Goal: Transaction & Acquisition: Book appointment/travel/reservation

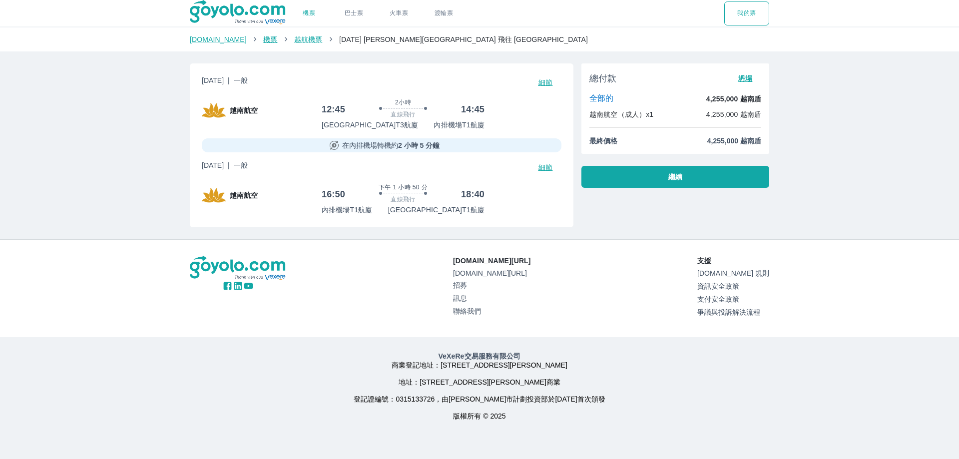
click at [263, 40] on font "機票" at bounding box center [270, 39] width 14 height 8
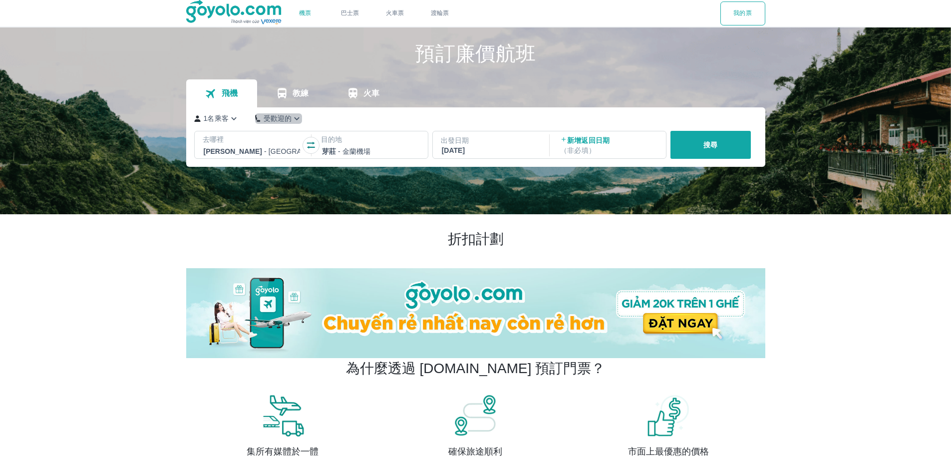
click at [292, 117] on icon "button" at bounding box center [297, 118] width 10 height 10
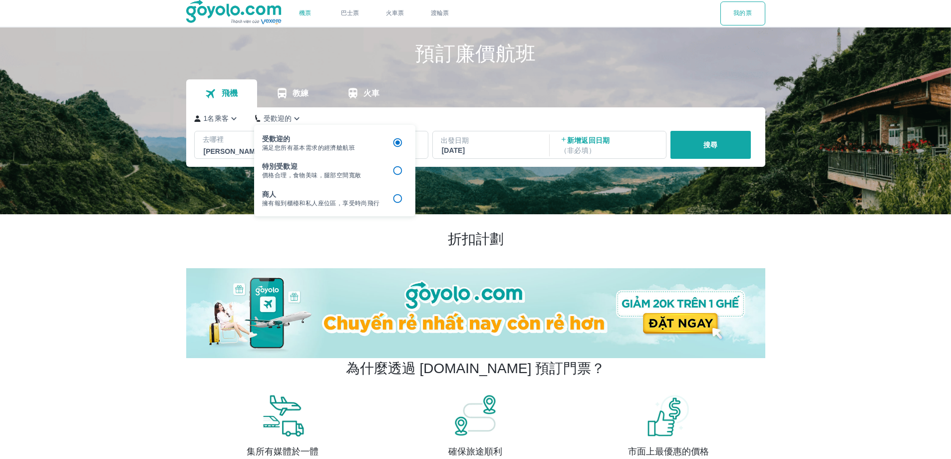
click at [292, 117] on icon "button" at bounding box center [297, 118] width 10 height 10
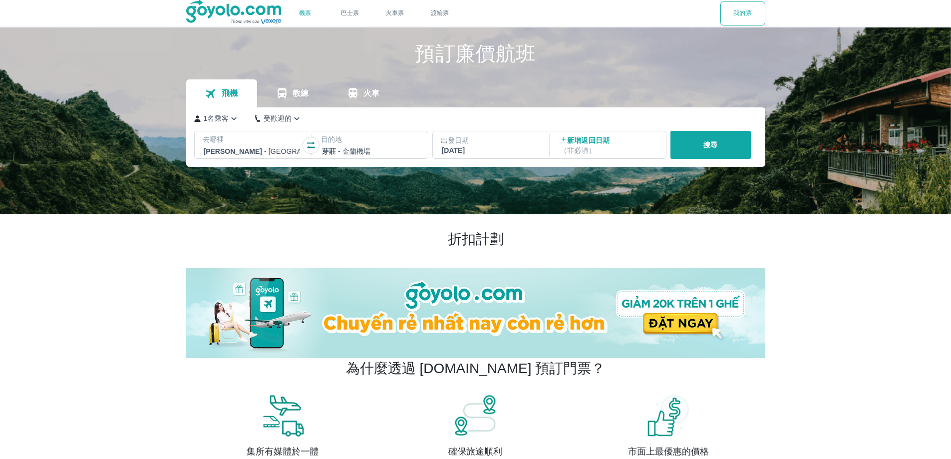
click at [465, 150] on font "2025年9月19日，星期五" at bounding box center [453, 150] width 23 height 8
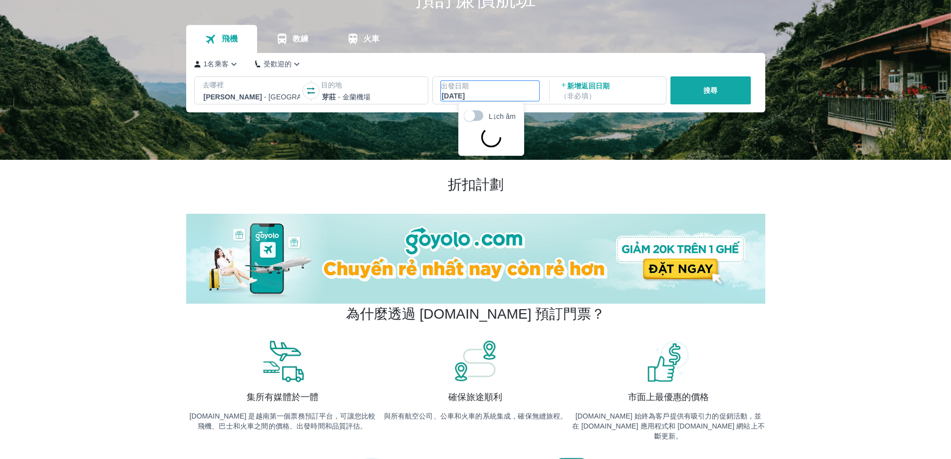
scroll to position [57, 0]
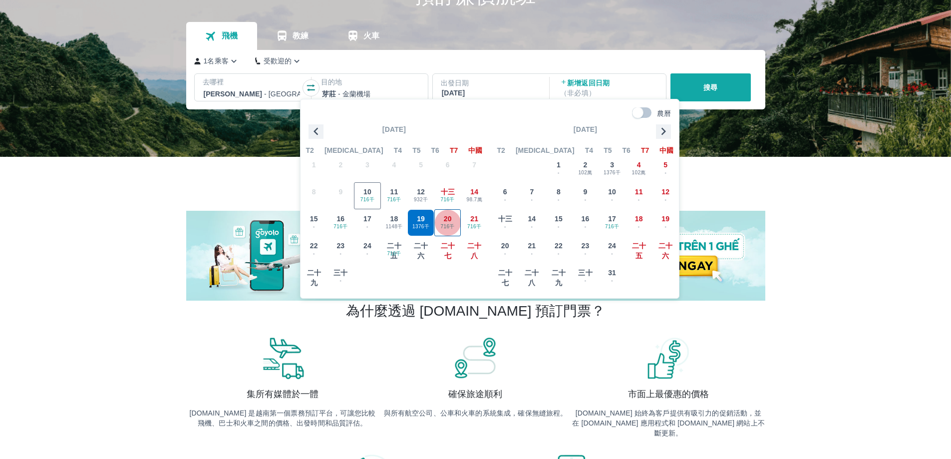
click at [453, 223] on span "716千" at bounding box center [448, 227] width 26 height 8
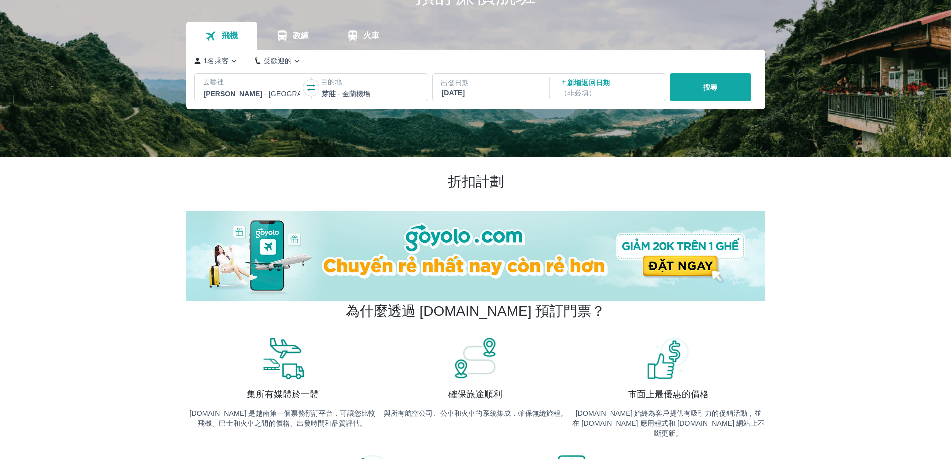
click at [702, 89] on button "搜尋" at bounding box center [711, 87] width 80 height 28
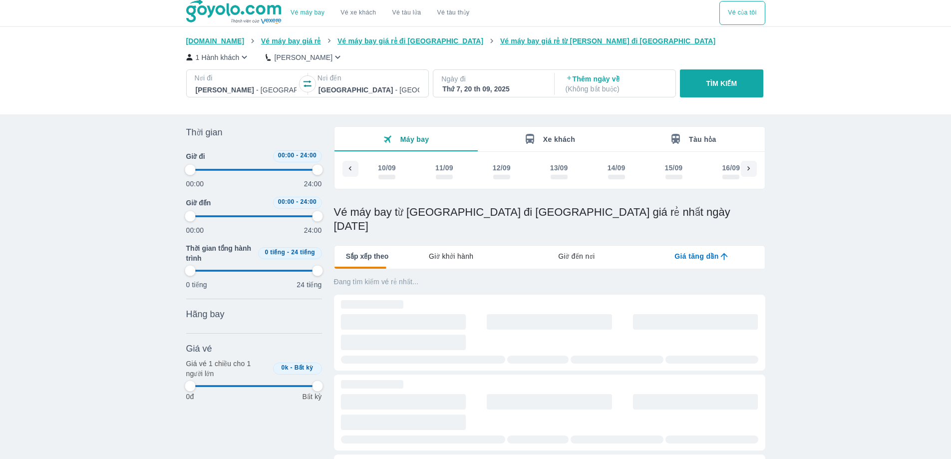
scroll to position [0, 270]
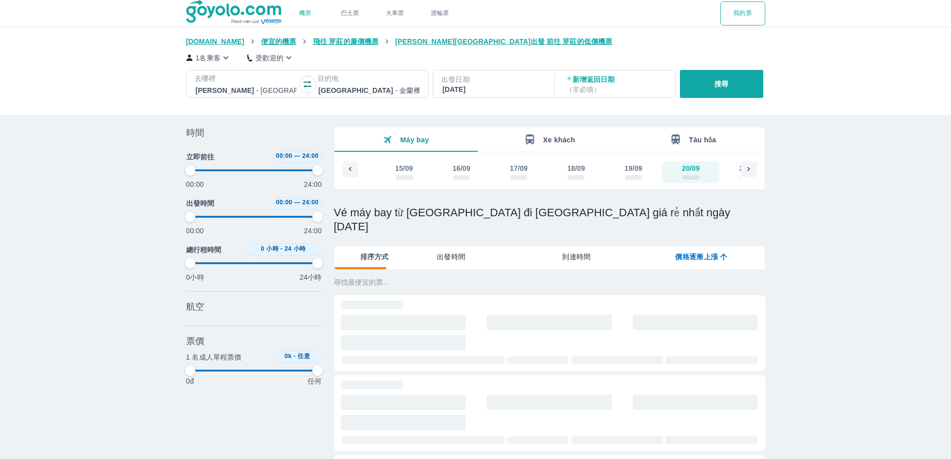
type input "97.9166666666667"
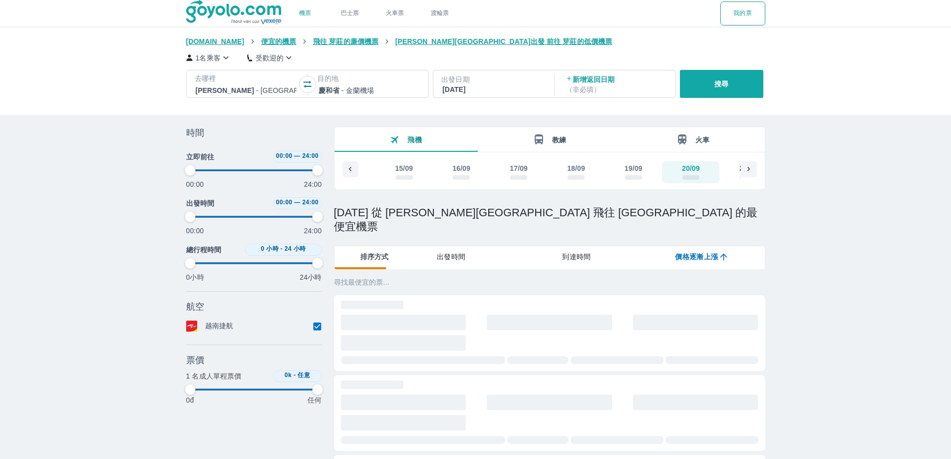
type input "97.9166666666667"
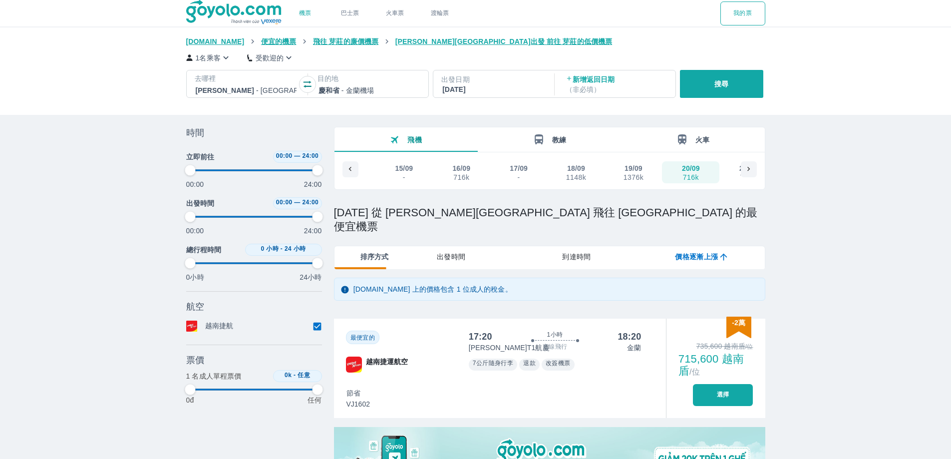
type input "97.9166666666667"
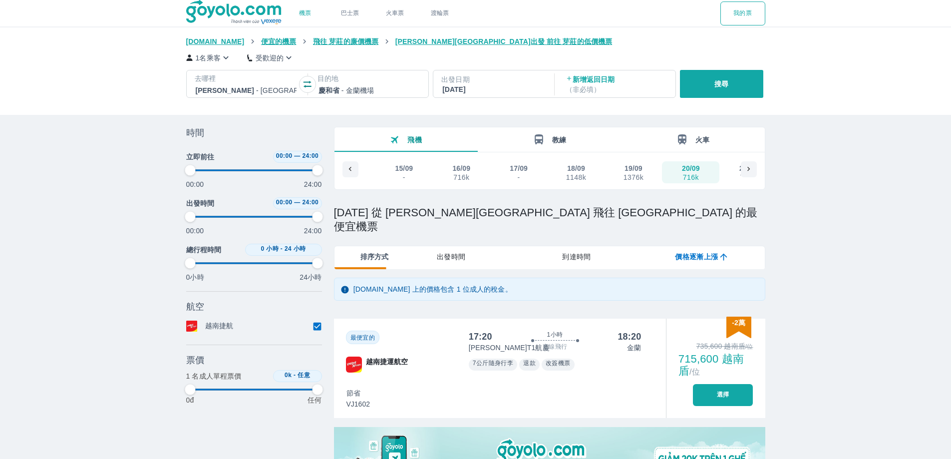
type input "97.9166666666667"
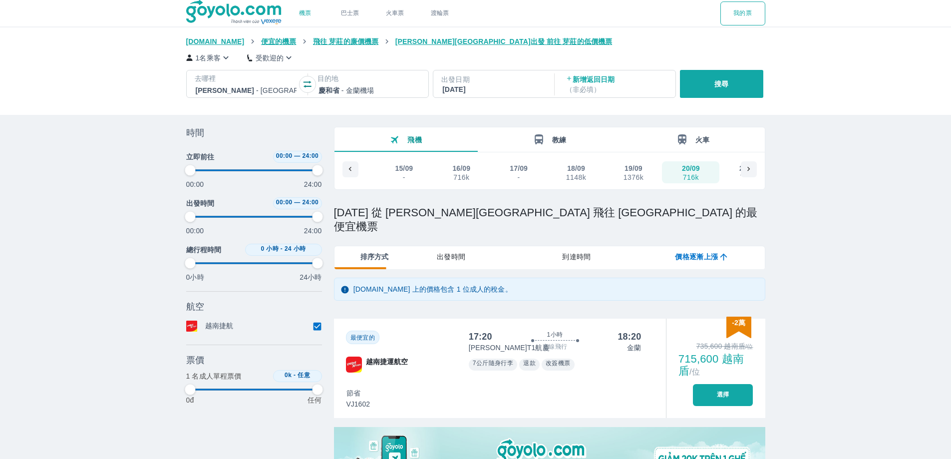
type input "97.9166666666667"
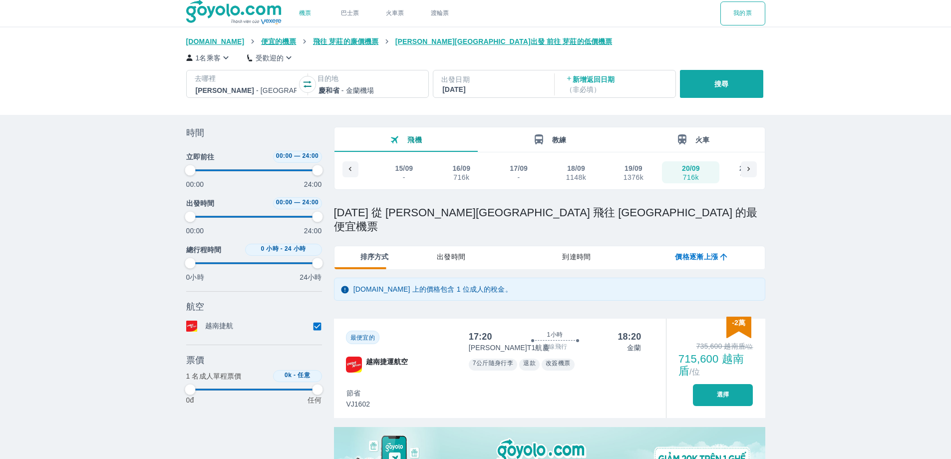
type input "97.9166666666667"
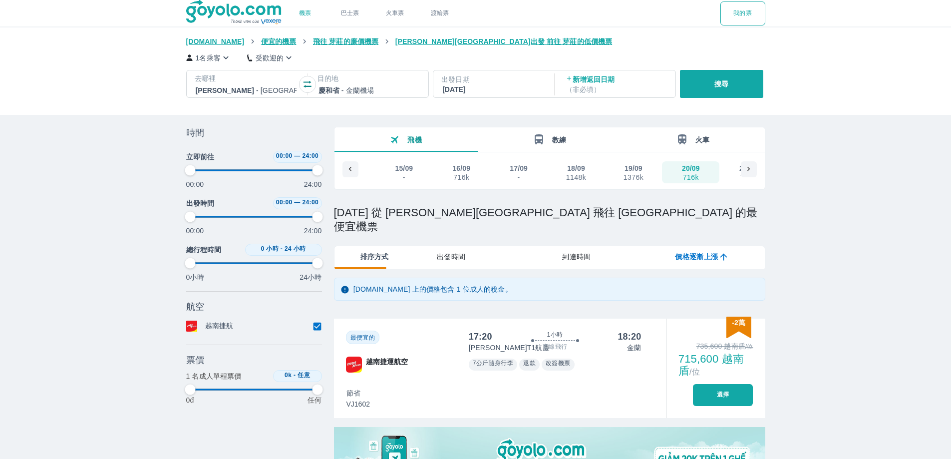
type input "97.9166666666667"
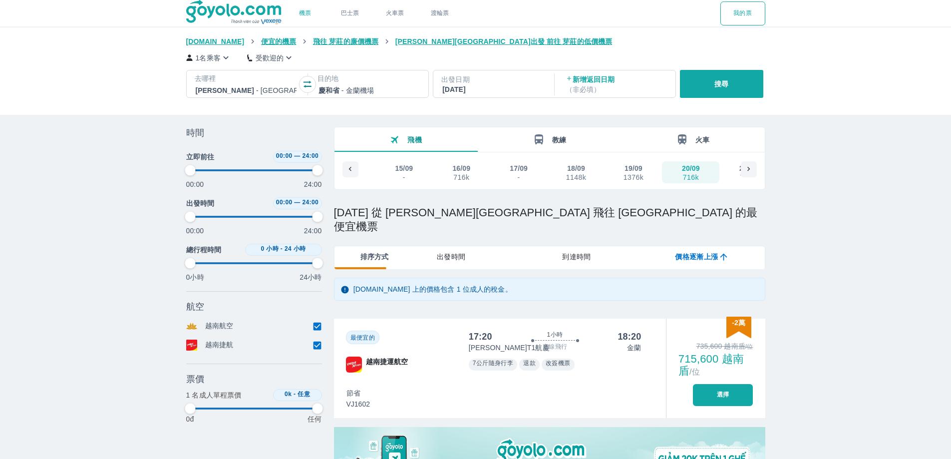
type input "97.9166666666667"
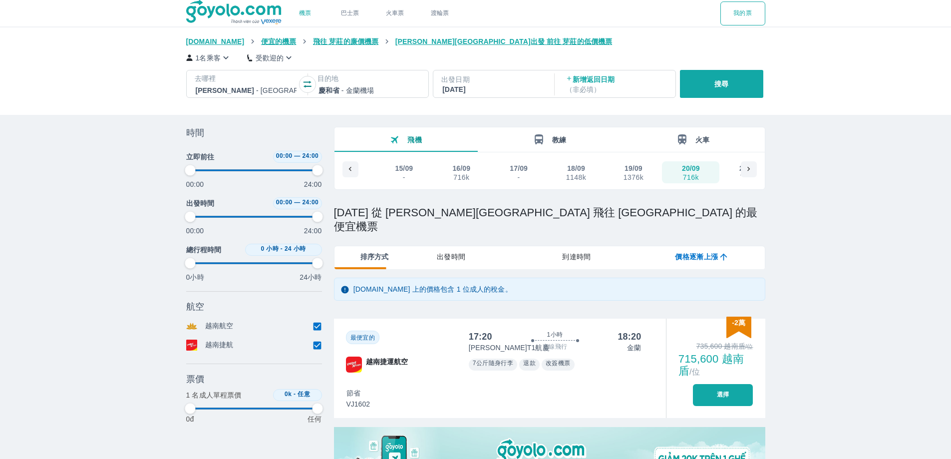
type input "97.9166666666667"
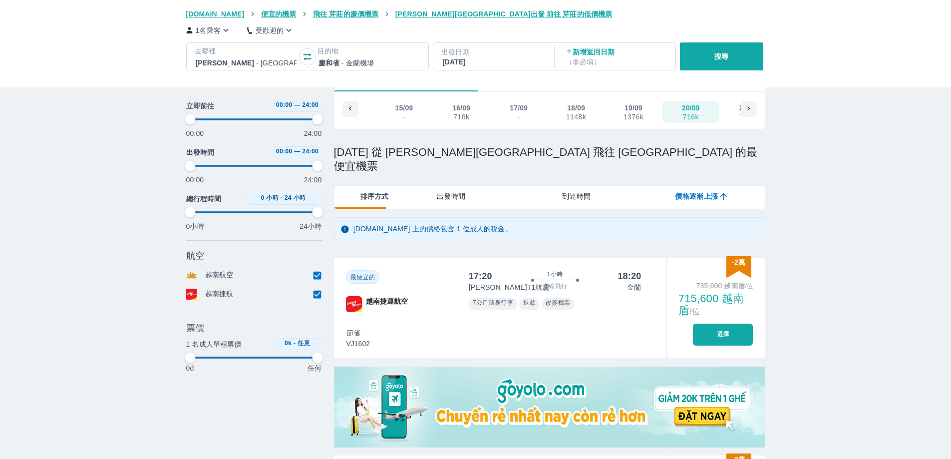
scroll to position [100, 0]
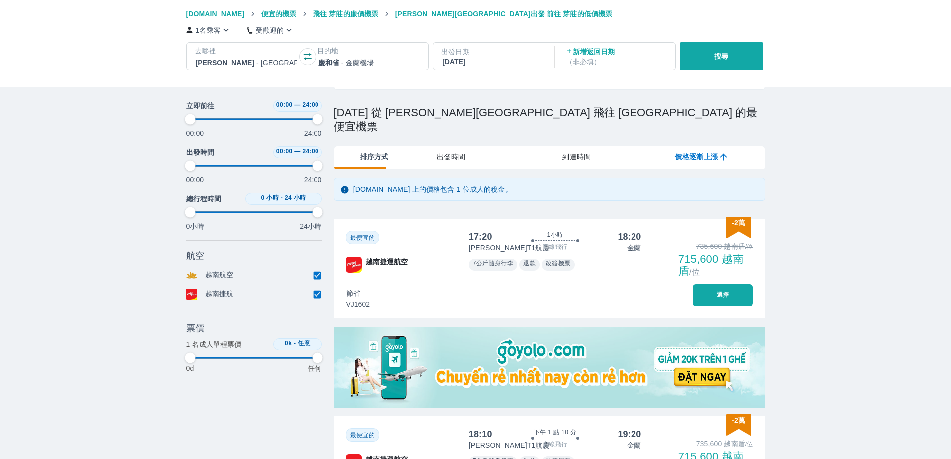
type input "97.9166666666667"
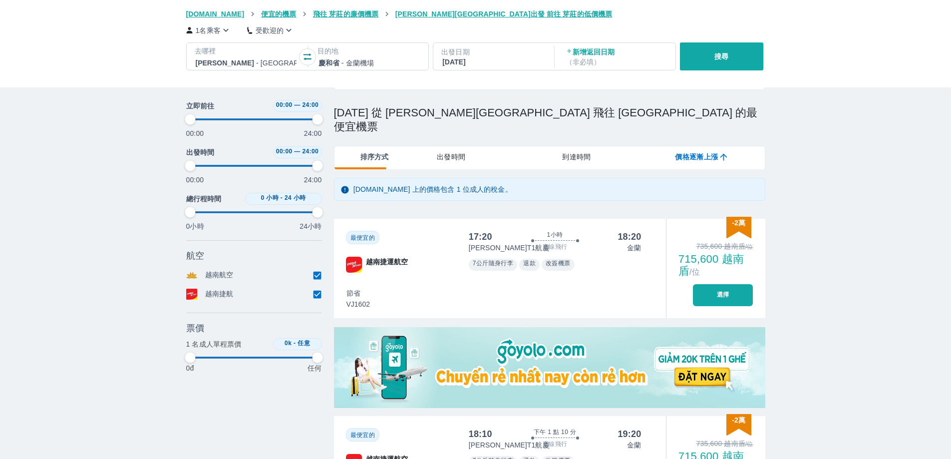
type input "97.9166666666667"
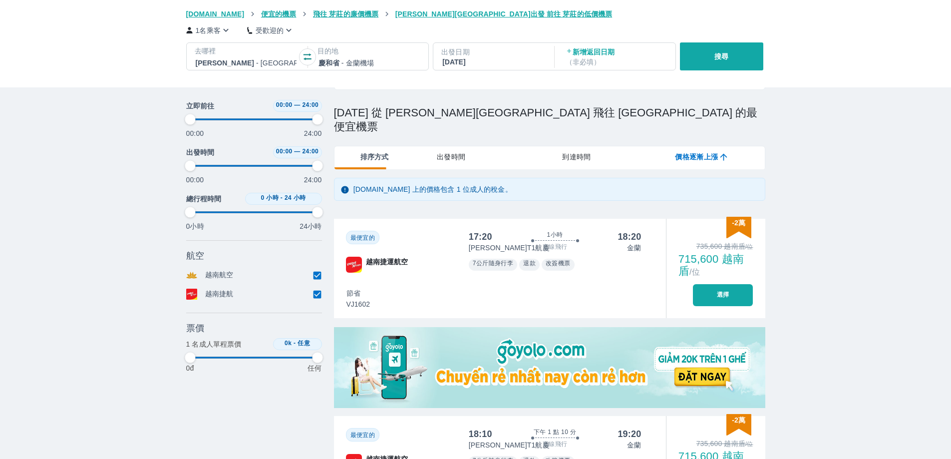
type input "97.9166666666667"
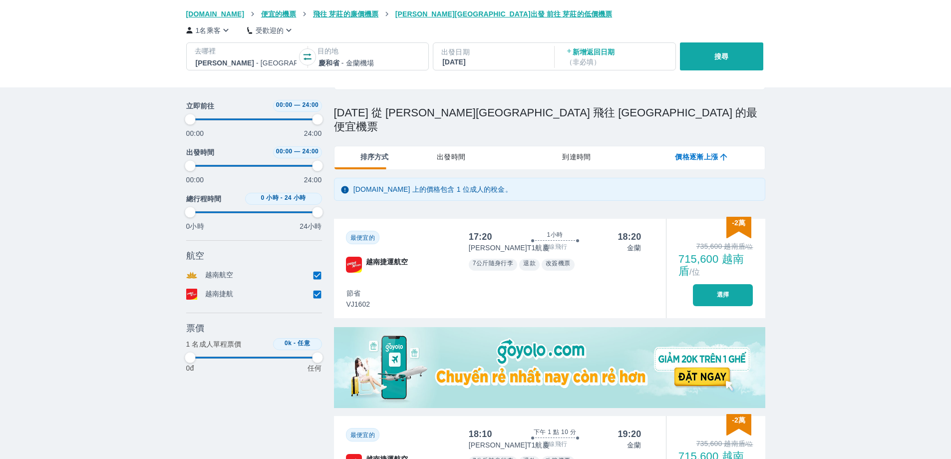
type input "97.9166666666667"
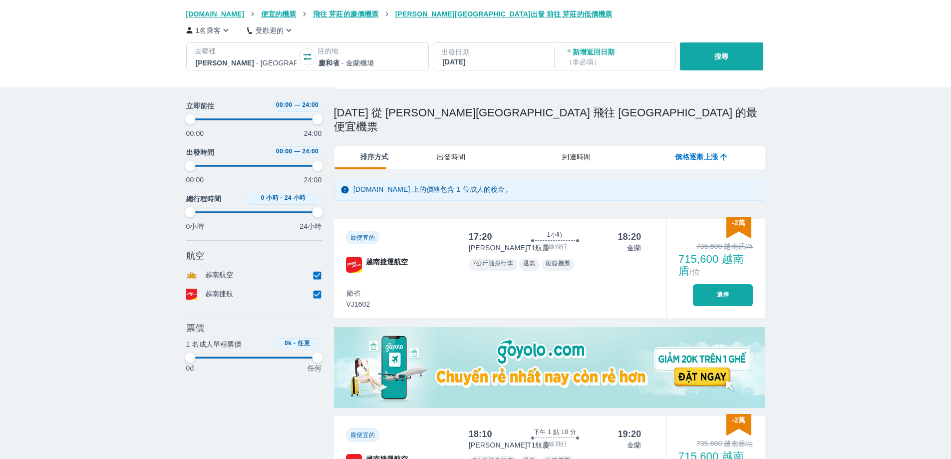
type input "97.9166666666667"
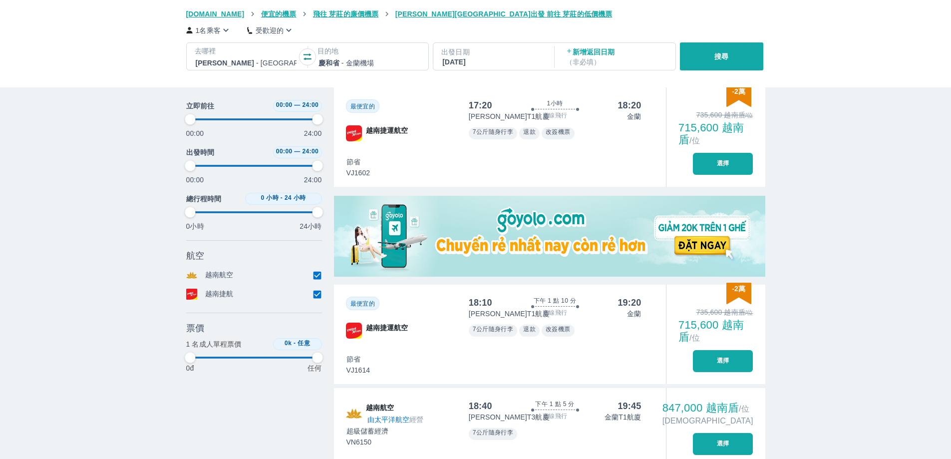
scroll to position [250, 0]
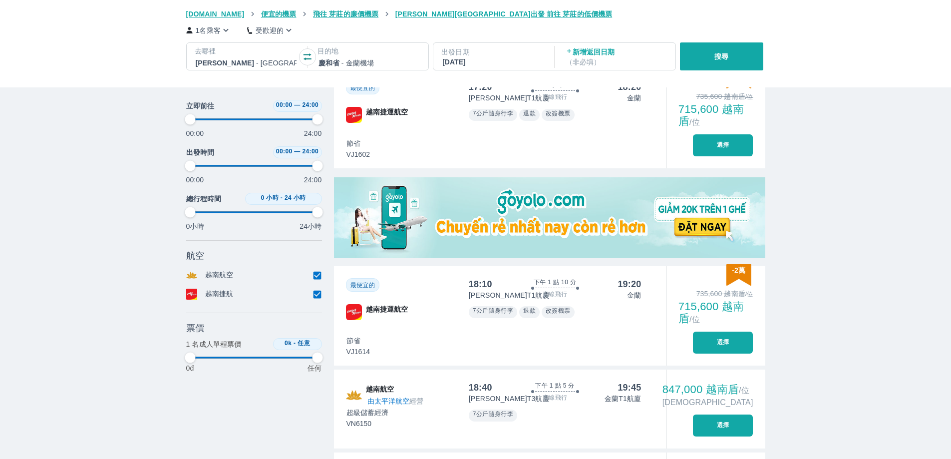
type input "97.9166666666667"
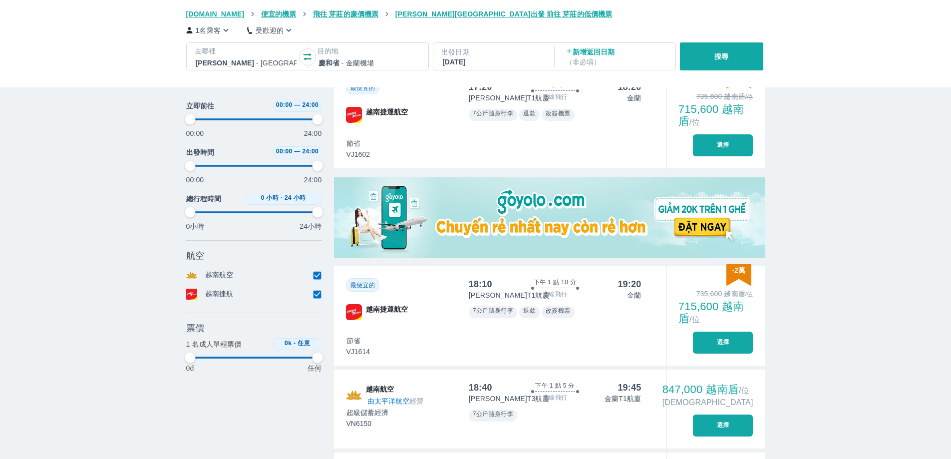
type input "97.9166666666667"
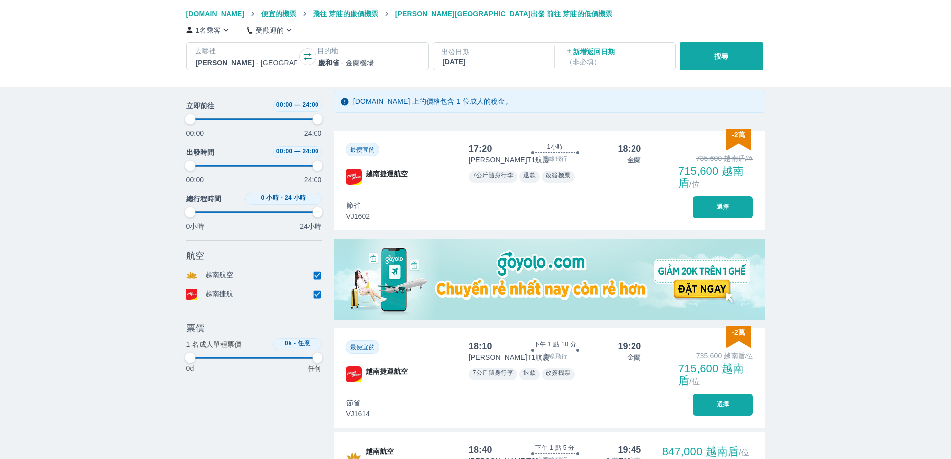
scroll to position [150, 0]
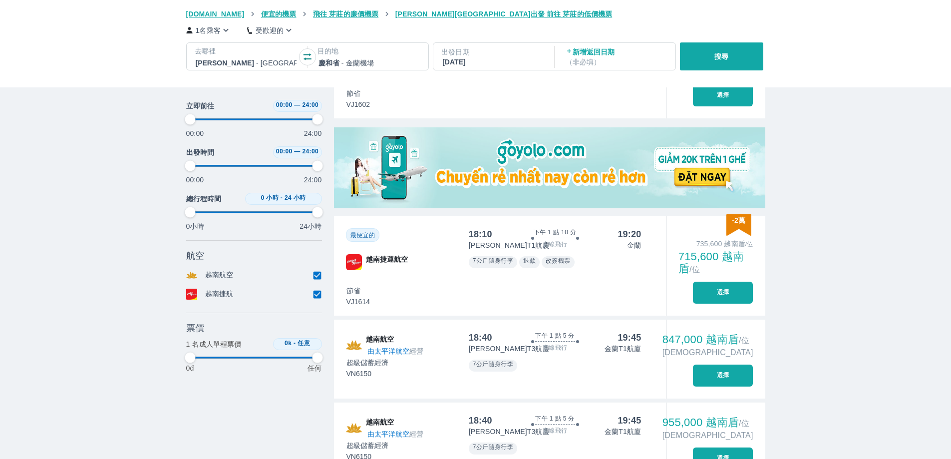
type input "97.9166666666667"
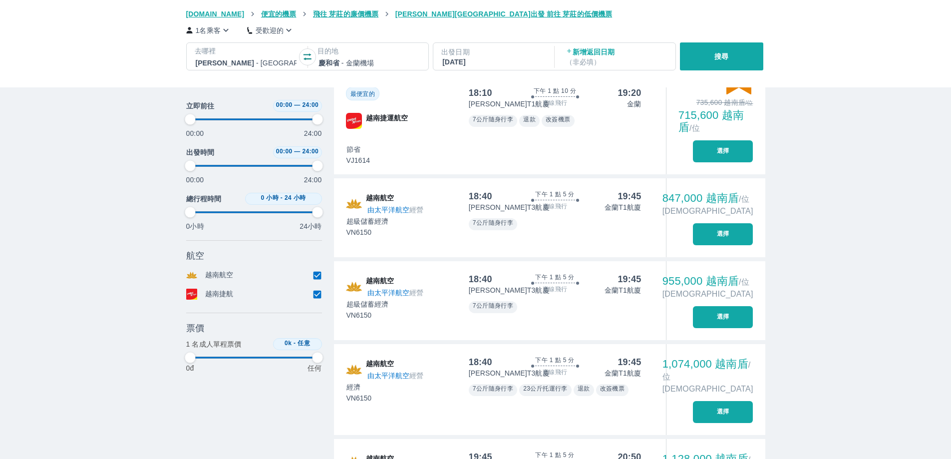
scroll to position [449, 0]
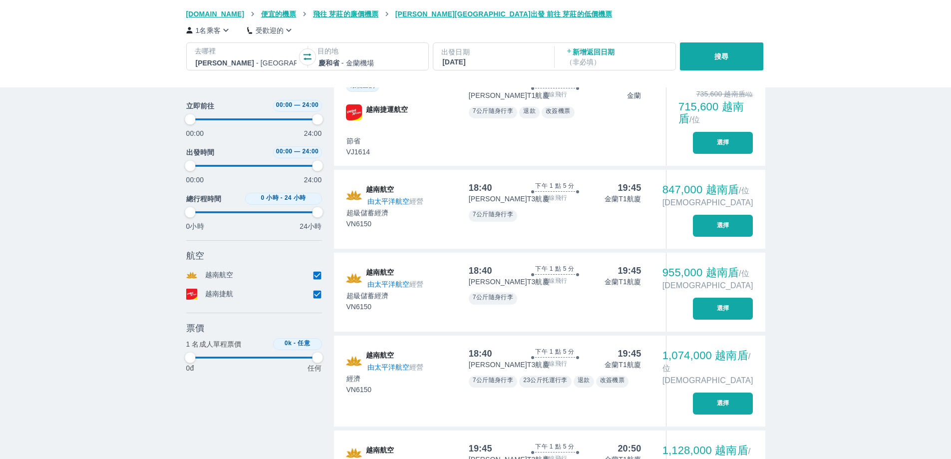
type input "97.9166666666667"
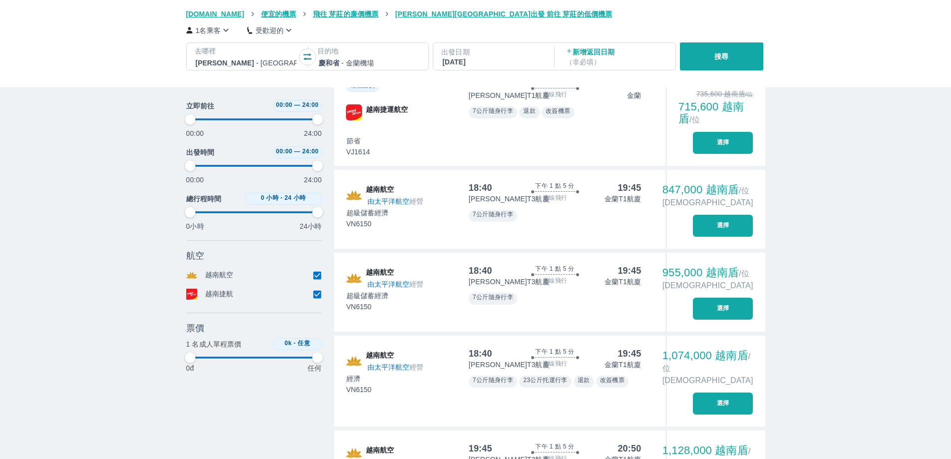
type input "97.9166666666667"
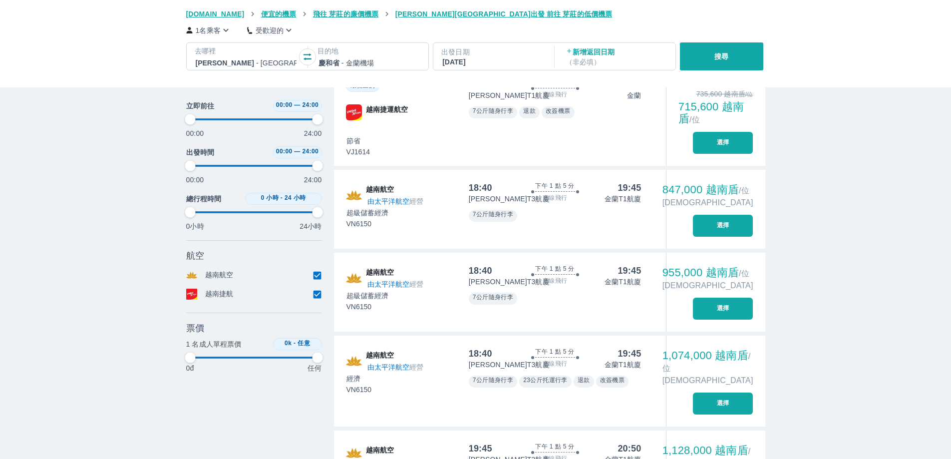
type input "97.9166666666667"
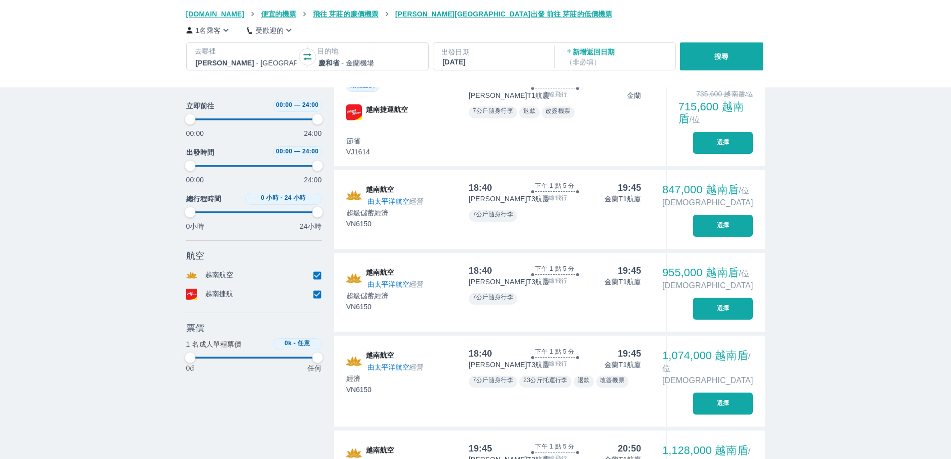
type input "97.9166666666667"
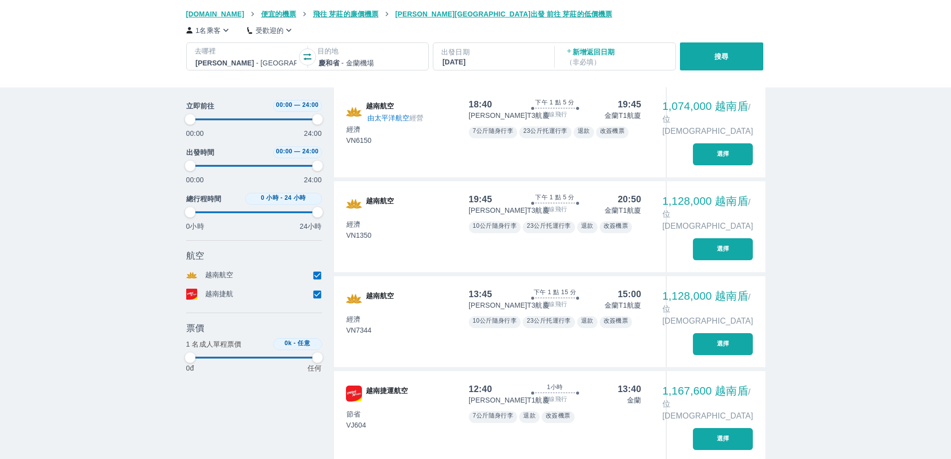
scroll to position [699, 0]
type input "97.9166666666667"
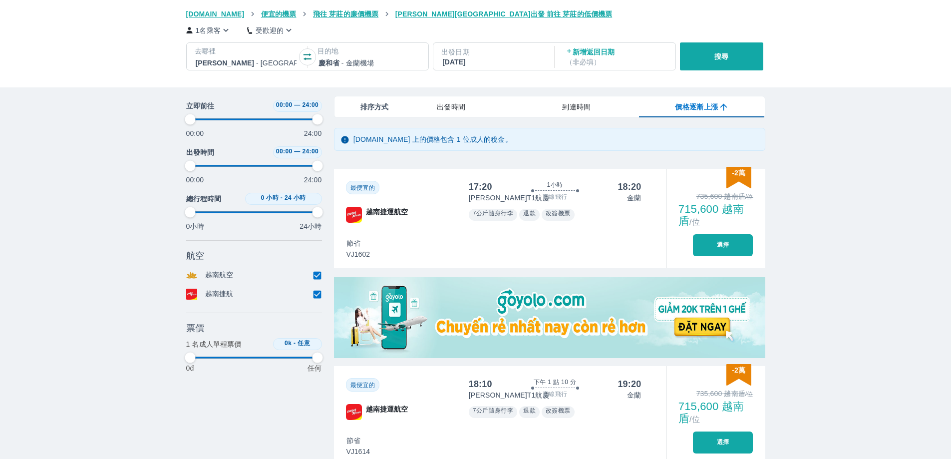
scroll to position [200, 0]
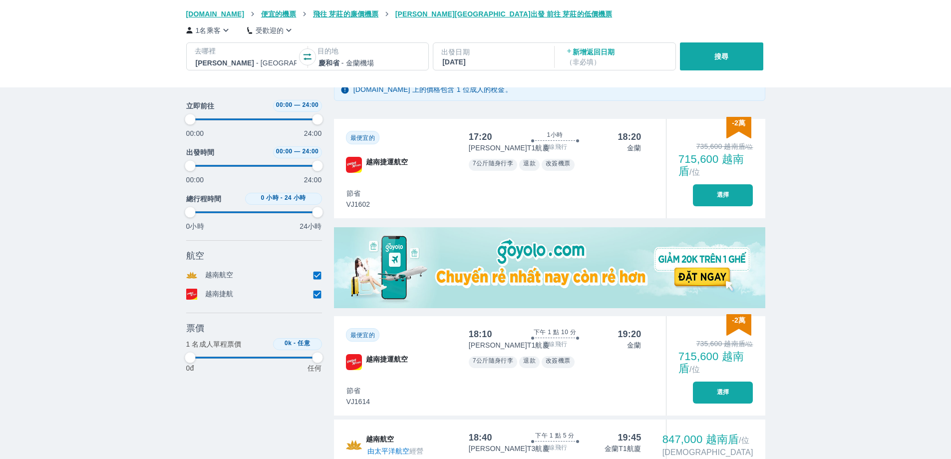
click at [604, 58] on p "（ 非必填 ）" at bounding box center [616, 62] width 101 height 10
type input "97.9166666666667"
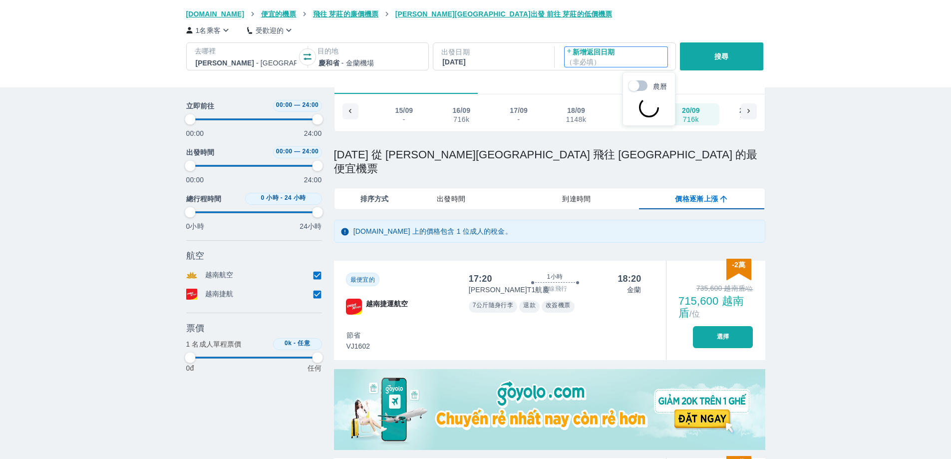
scroll to position [57, 0]
type input "97.9166666666667"
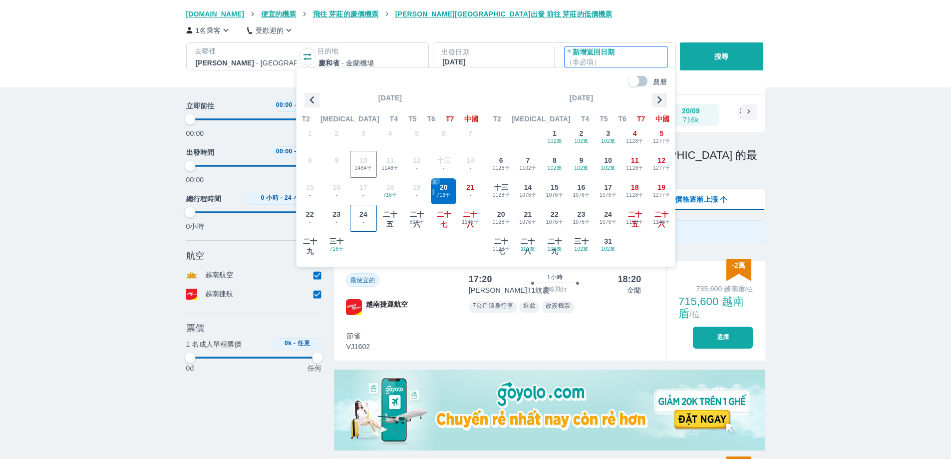
click at [371, 216] on div "24 -" at bounding box center [364, 218] width 26 height 26
type input "97.9166666666667"
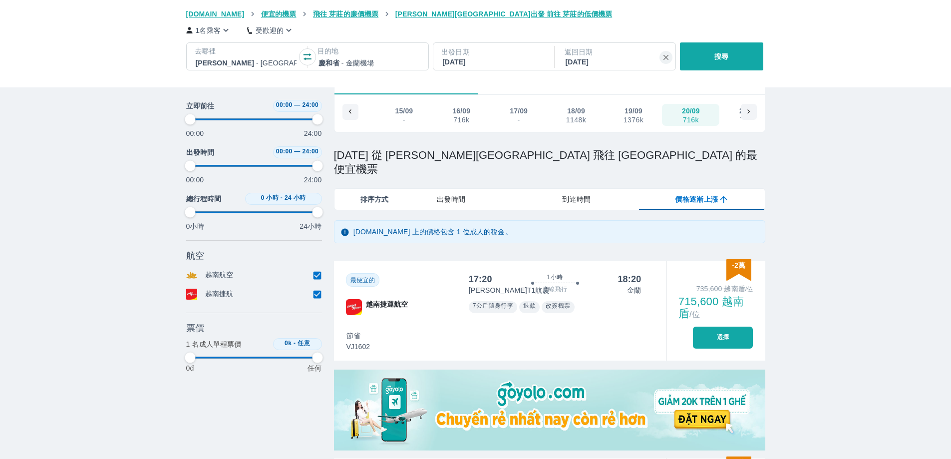
click at [739, 53] on button "搜尋" at bounding box center [721, 56] width 83 height 28
type input "97.9166666666667"
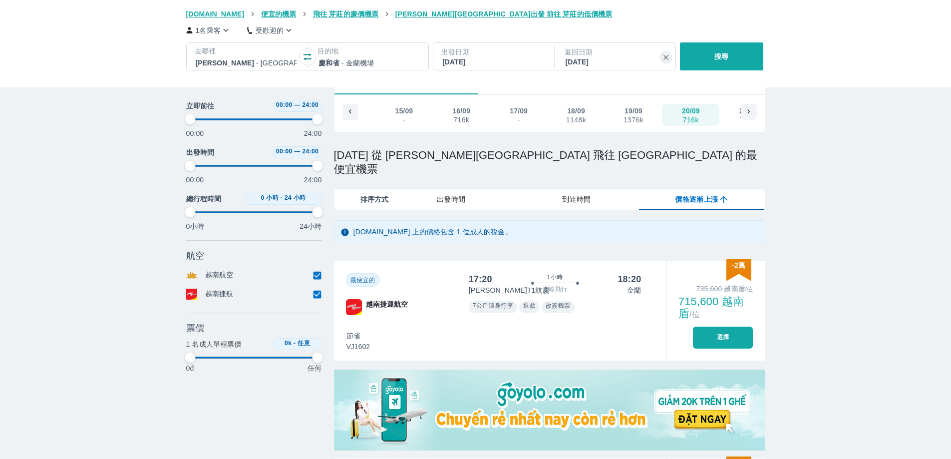
type input "97.9166666666667"
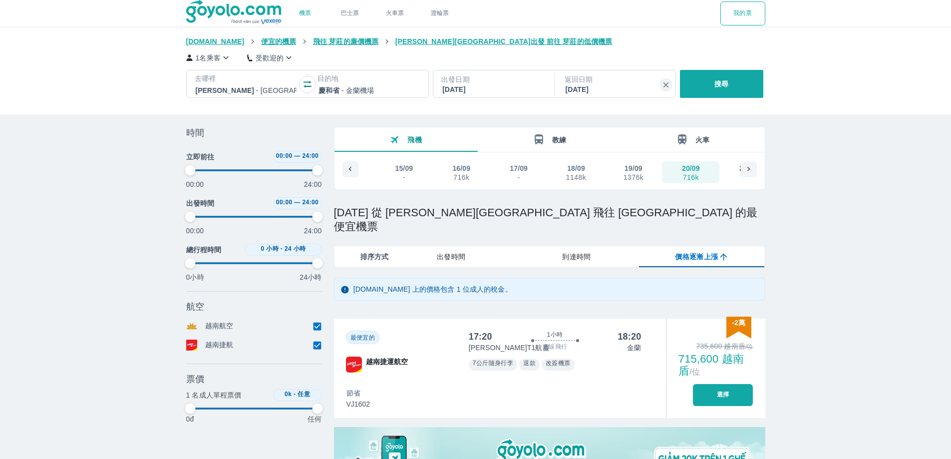
type input "97.9166666666667"
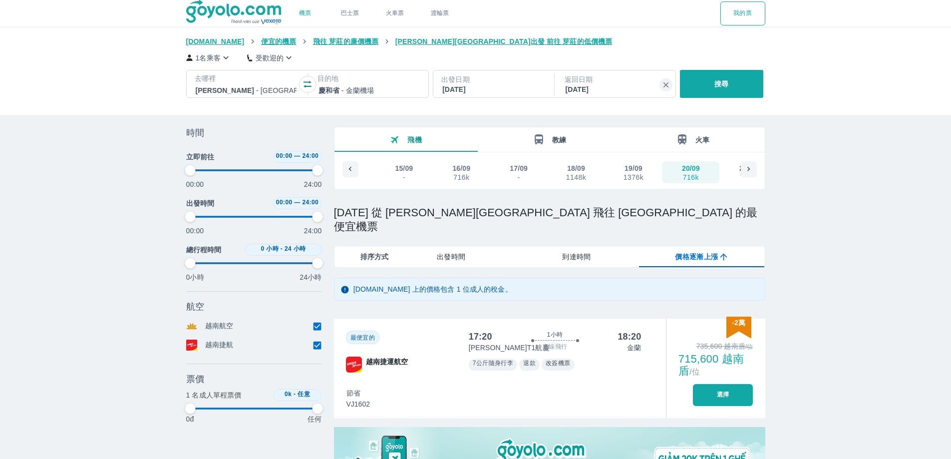
type input "97.9166666666667"
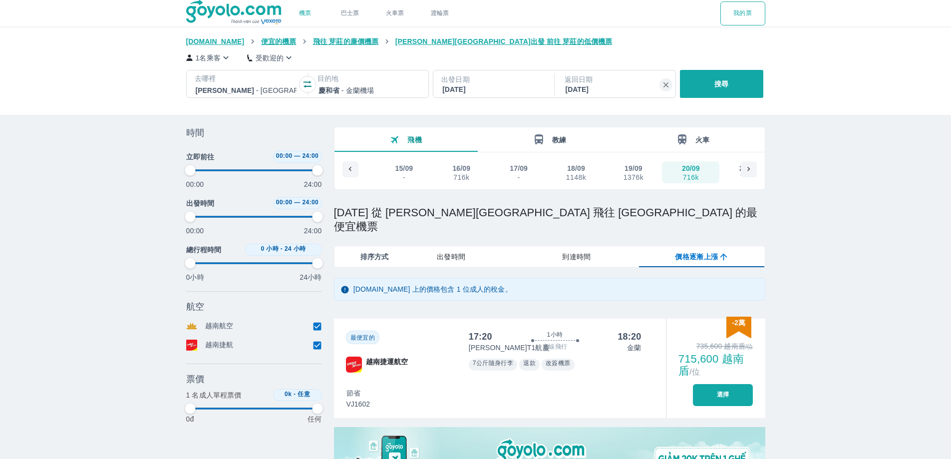
type input "97.9166666666667"
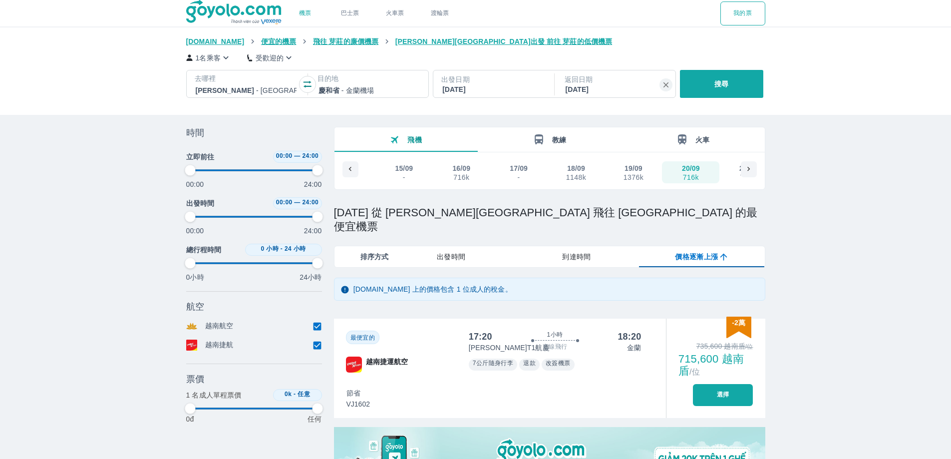
type input "97.9166666666667"
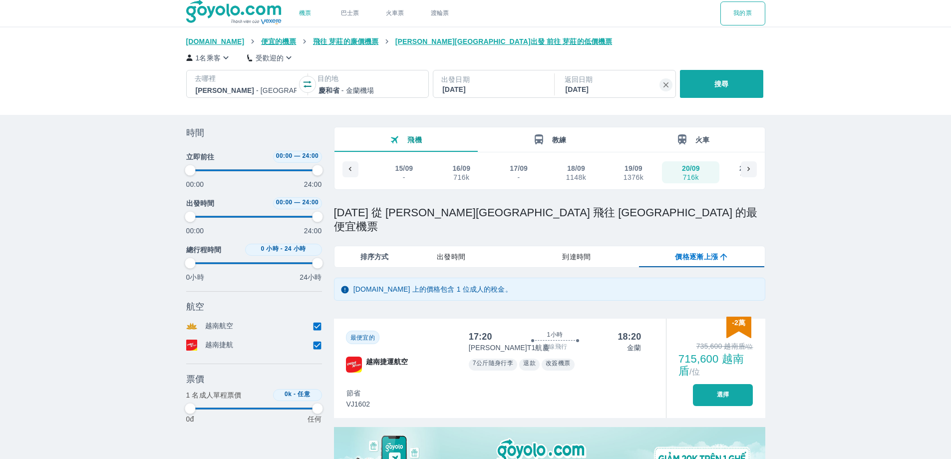
type input "97.9166666666667"
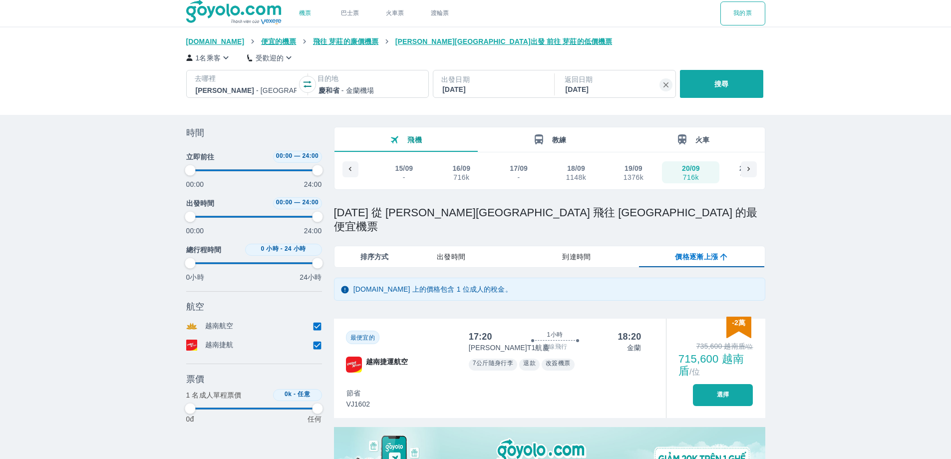
type input "97.9166666666667"
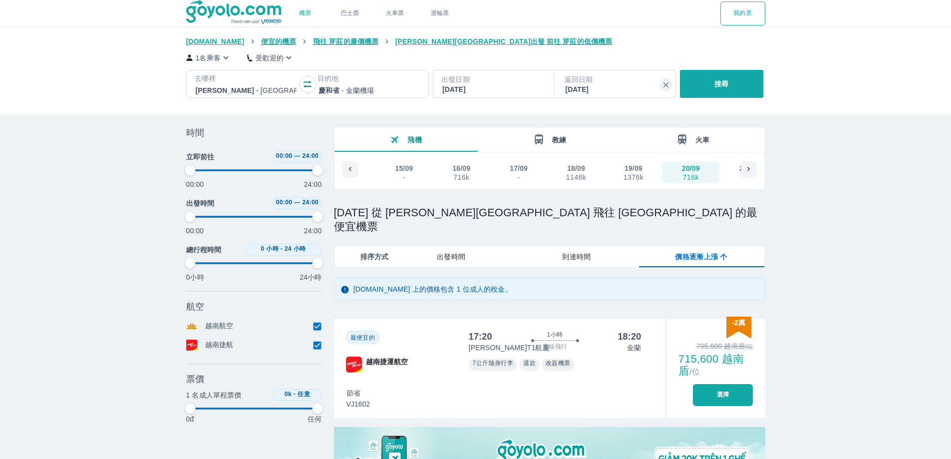
type input "97.9166666666667"
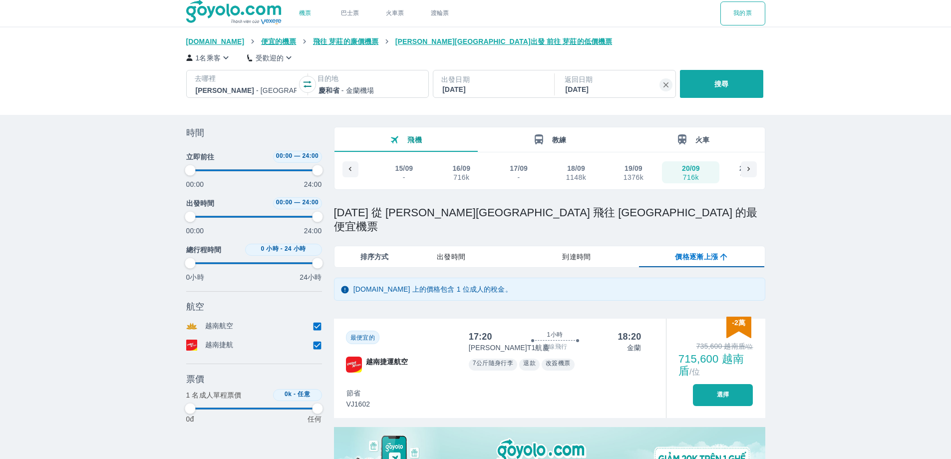
type input "97.9166666666667"
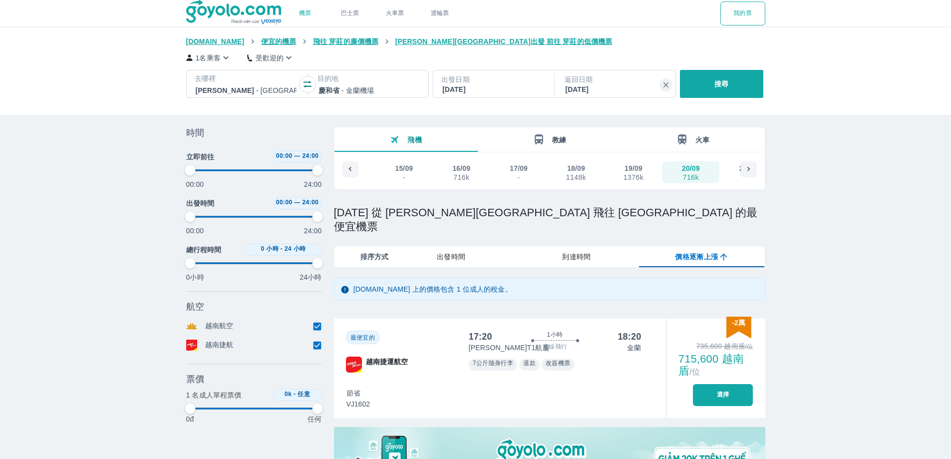
type input "97.9166666666667"
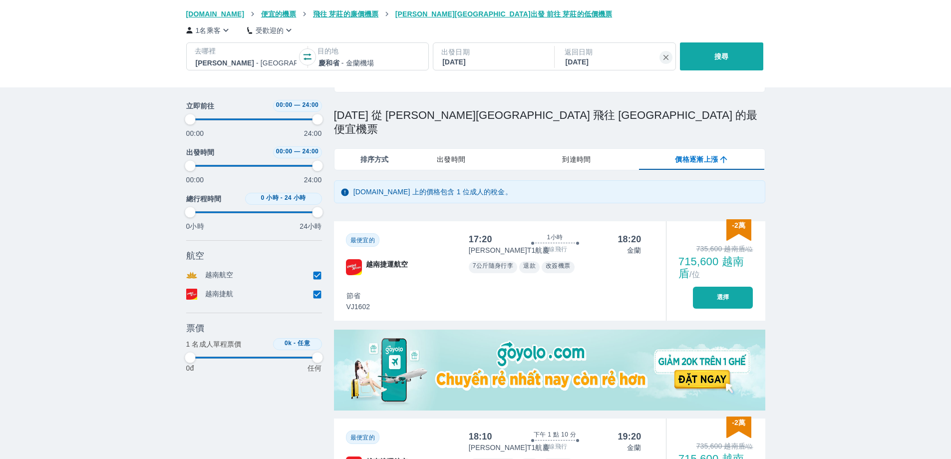
scroll to position [100, 0]
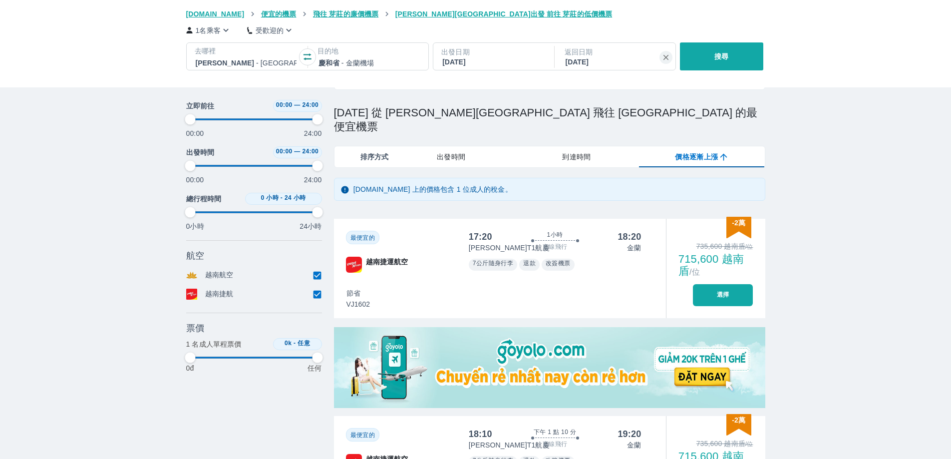
type input "97.9166666666667"
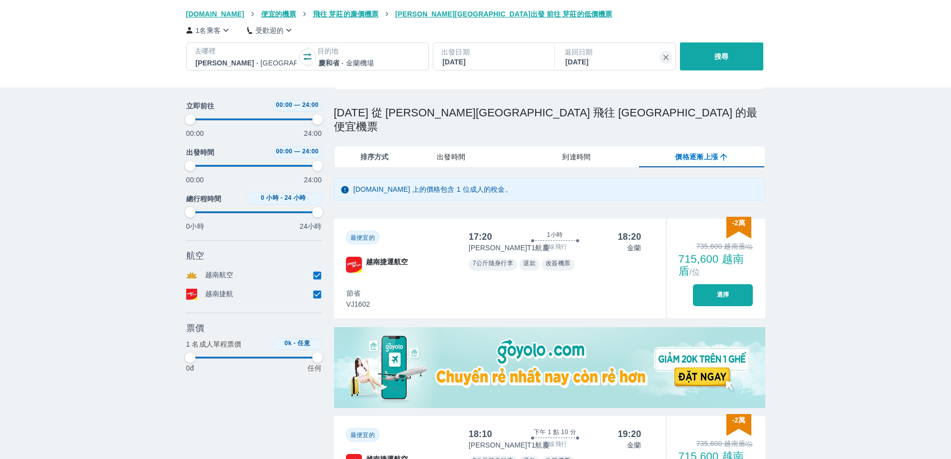
type input "97.9166666666667"
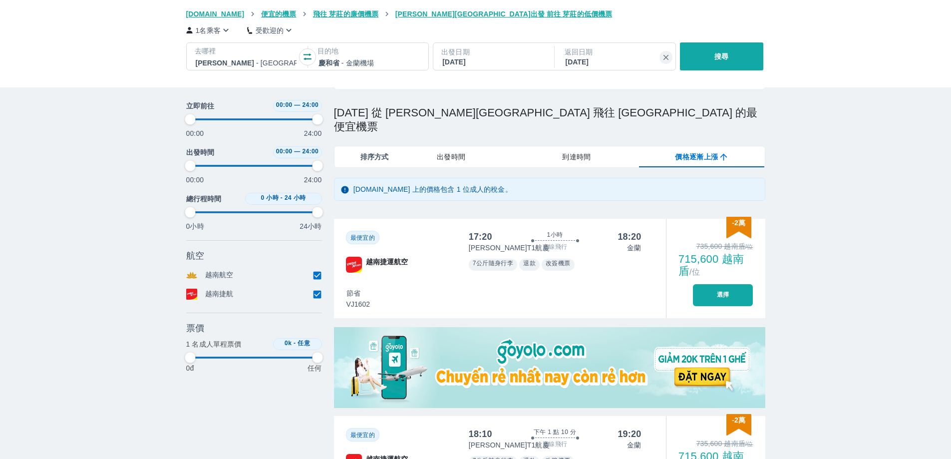
type input "97.9166666666667"
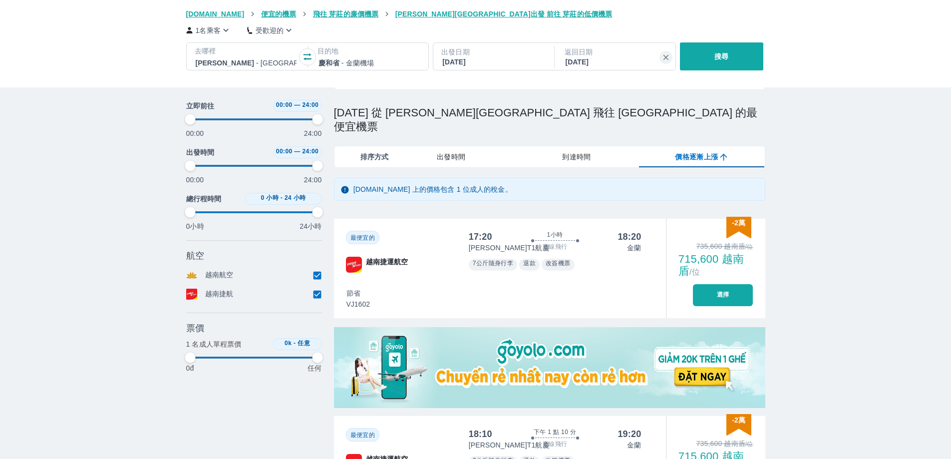
type input "97.9166666666667"
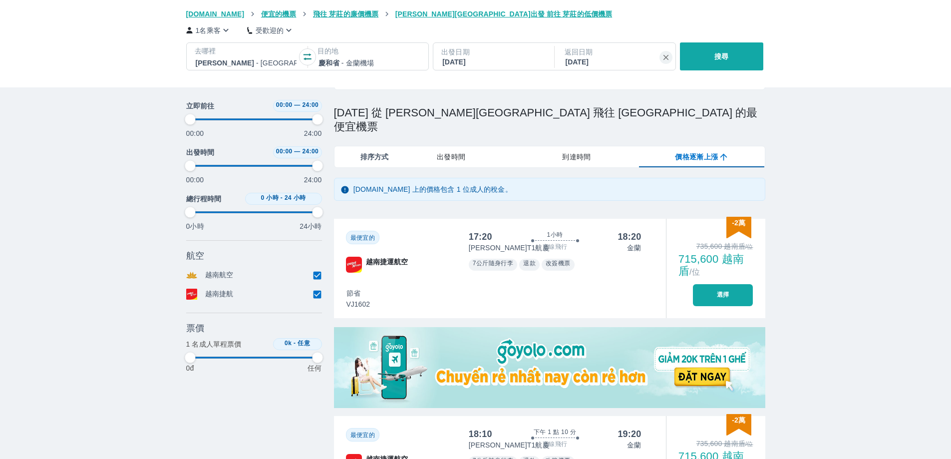
type input "97.9166666666667"
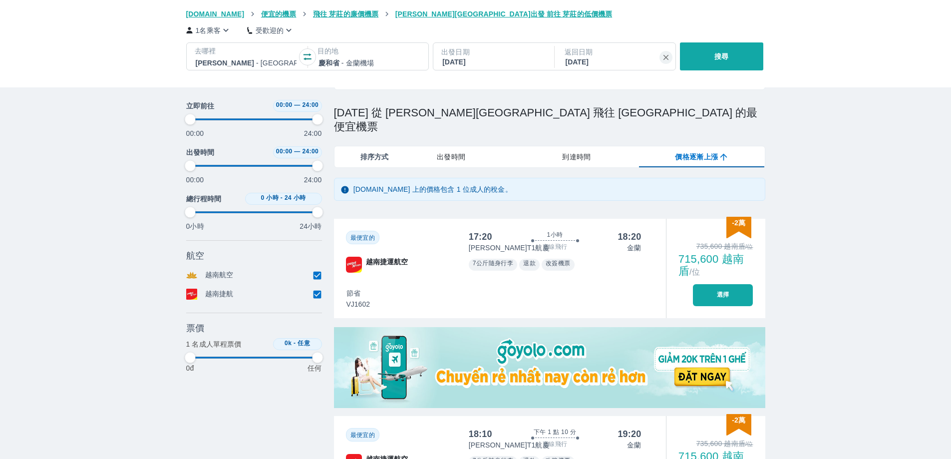
type input "97.9166666666667"
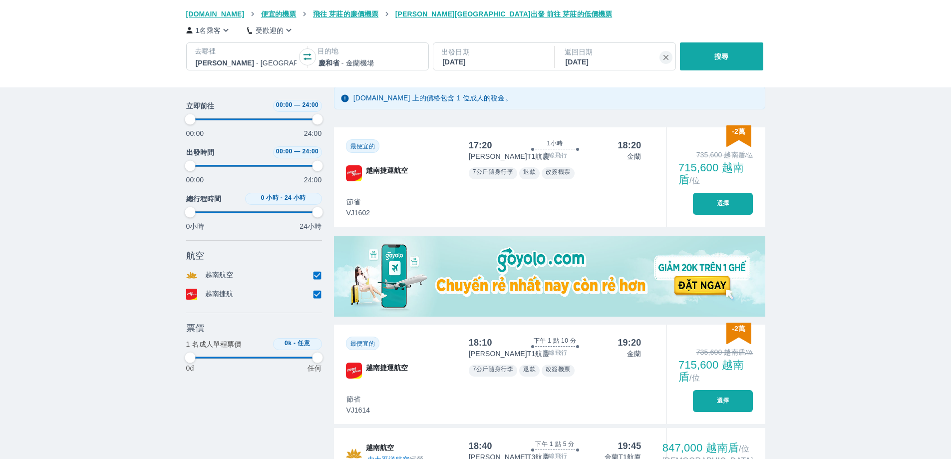
scroll to position [200, 0]
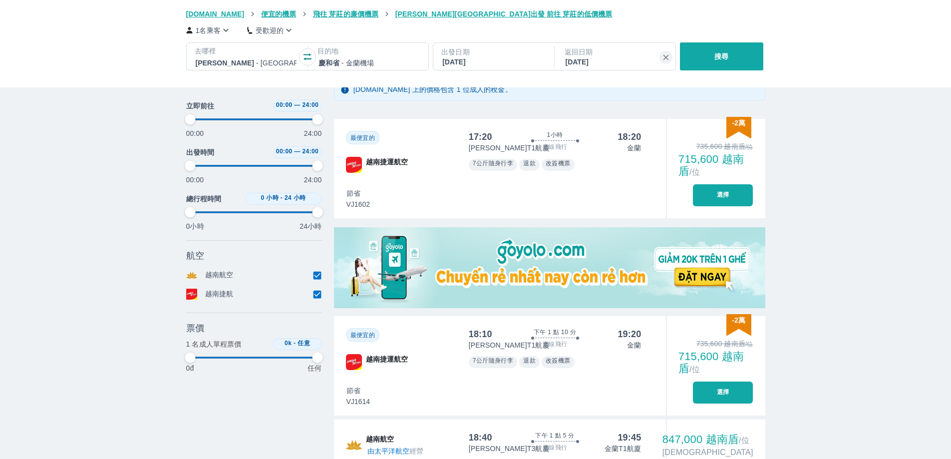
click at [736, 184] on button "選擇" at bounding box center [723, 195] width 60 height 22
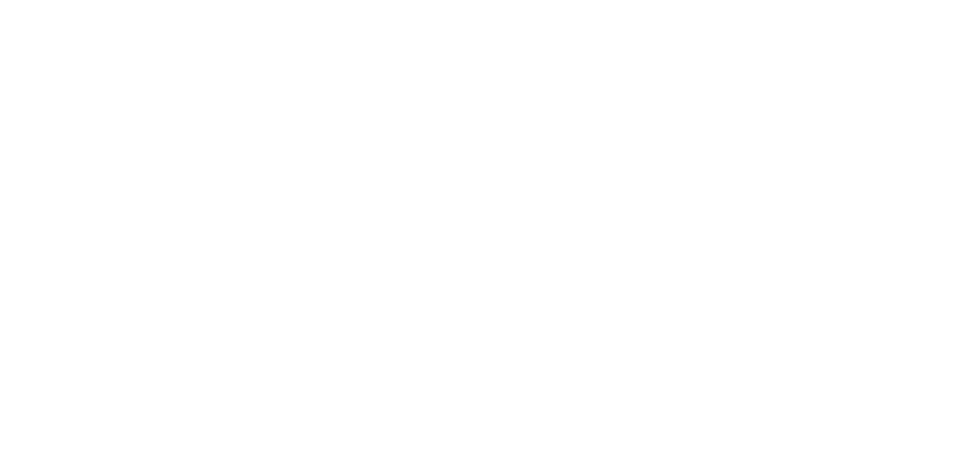
scroll to position [0, 0]
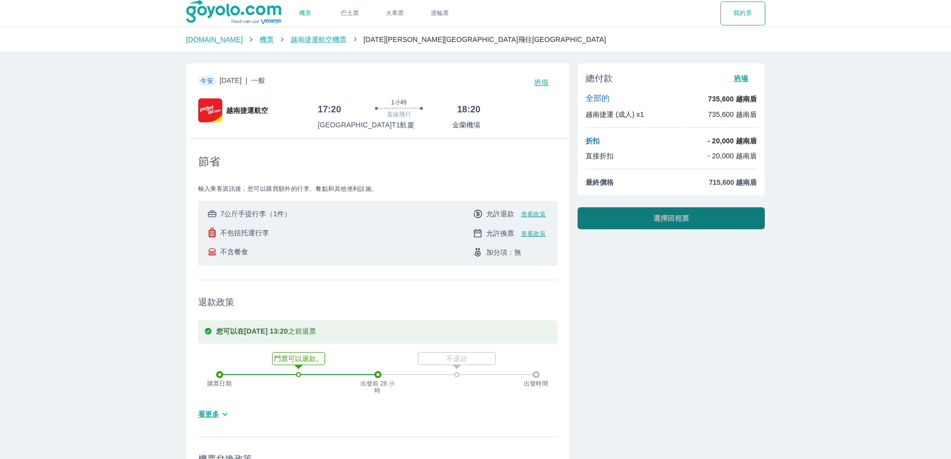
click at [695, 218] on button "選擇回程票" at bounding box center [672, 218] width 188 height 22
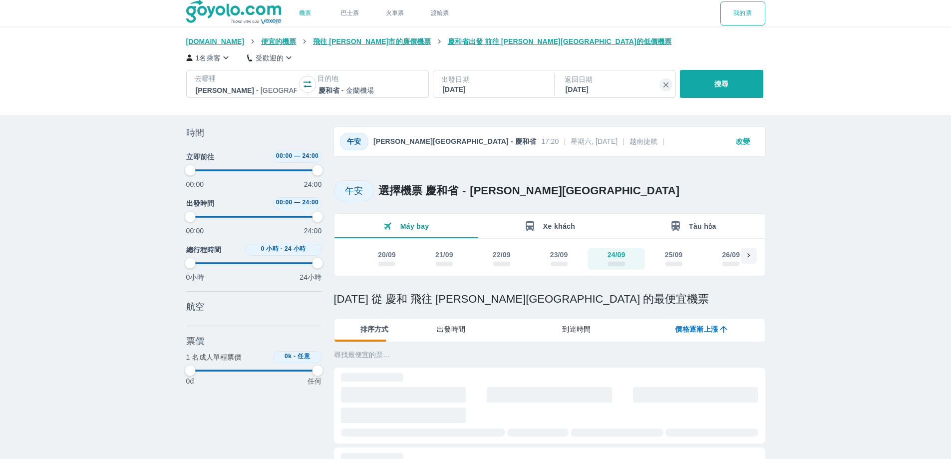
type input "97.9166666666667"
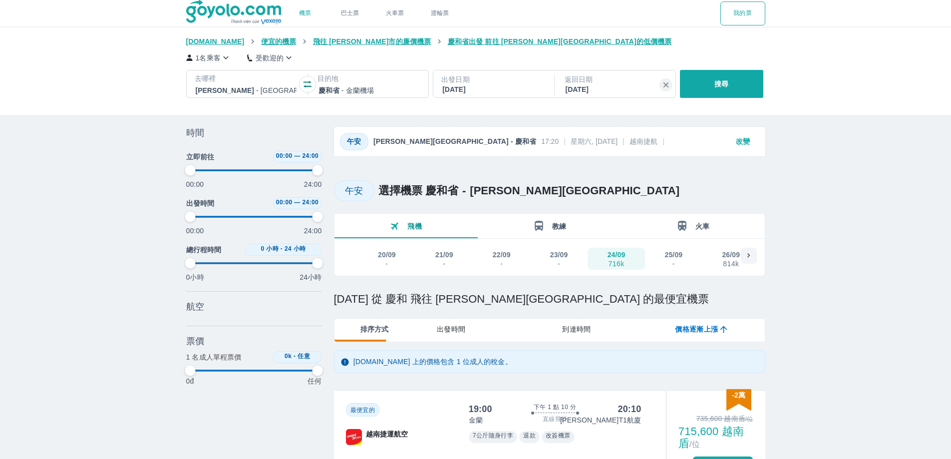
type input "97.9166666666667"
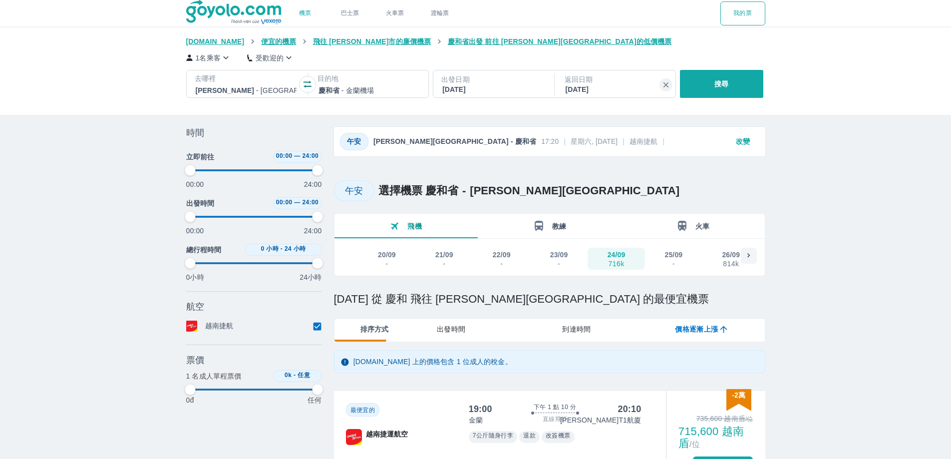
type input "97.9166666666667"
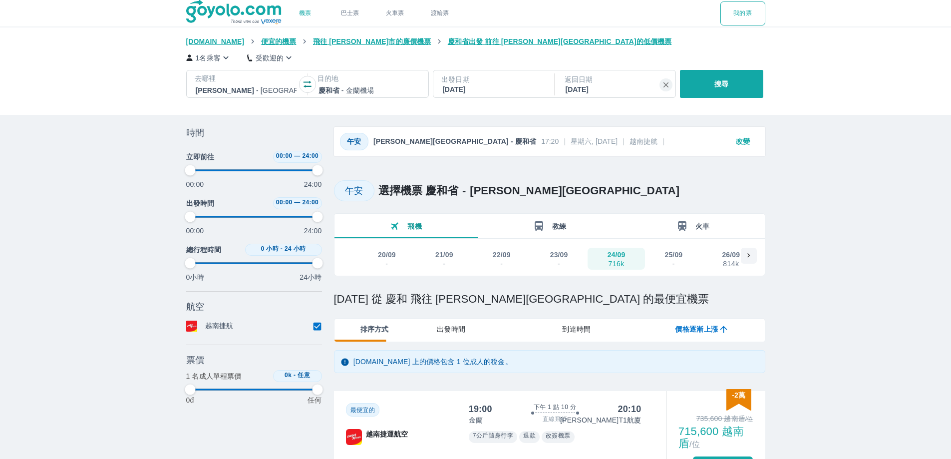
type input "97.9166666666667"
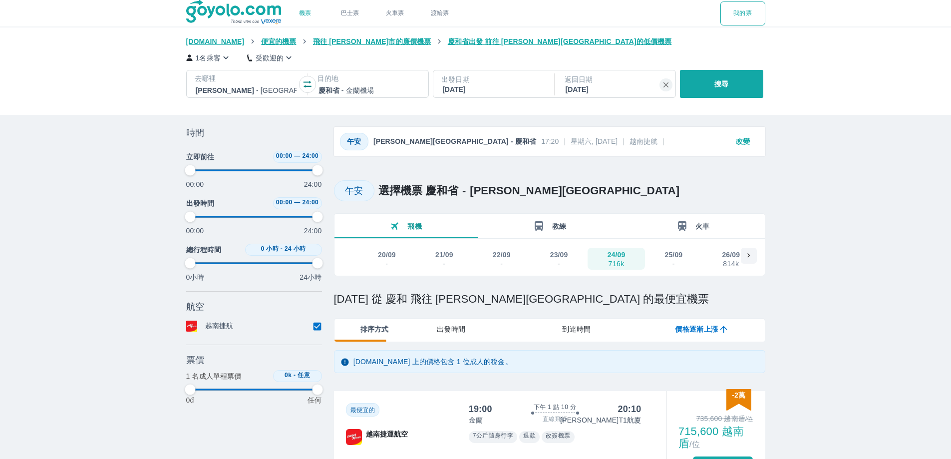
type input "97.9166666666667"
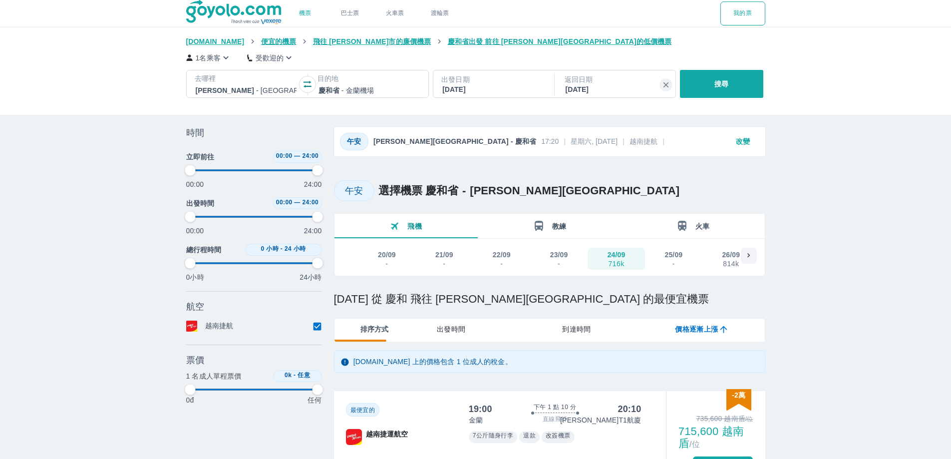
type input "97.9166666666667"
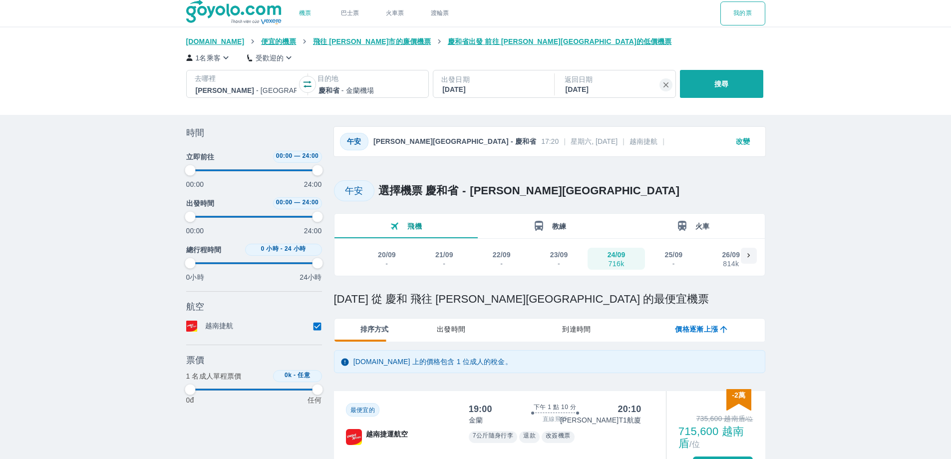
type input "97.9166666666667"
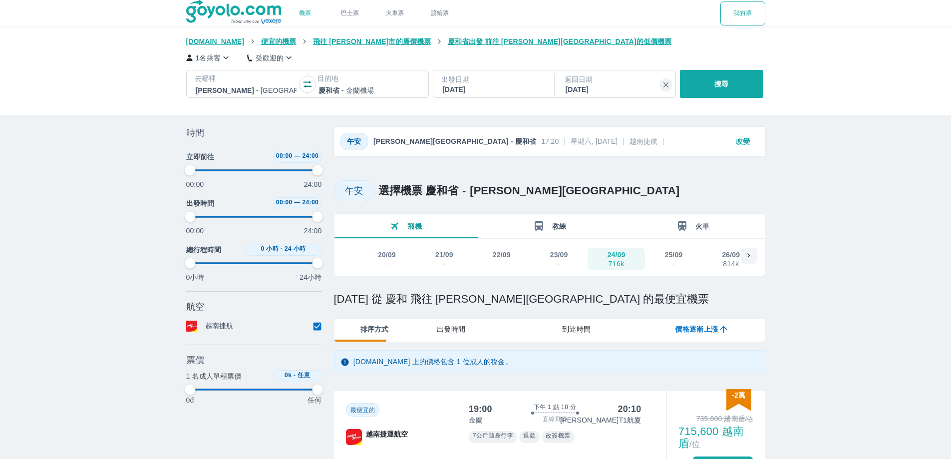
type input "97.9166666666667"
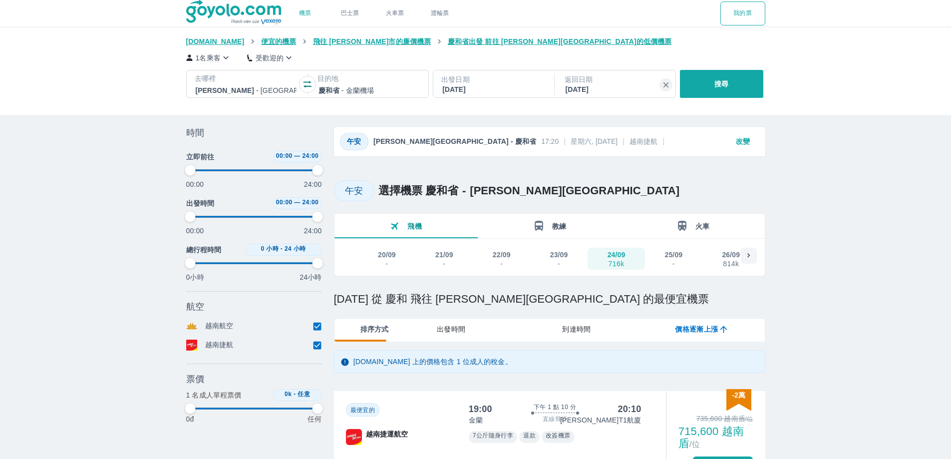
type input "97.9166666666667"
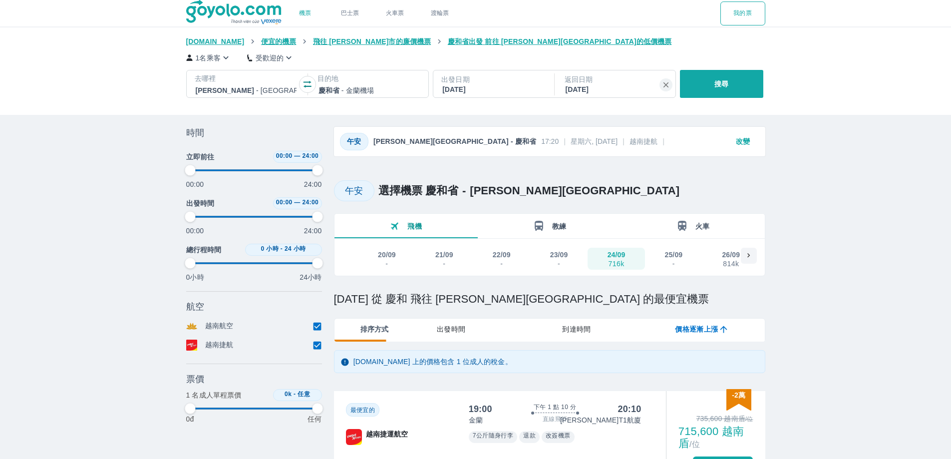
type input "97.9166666666667"
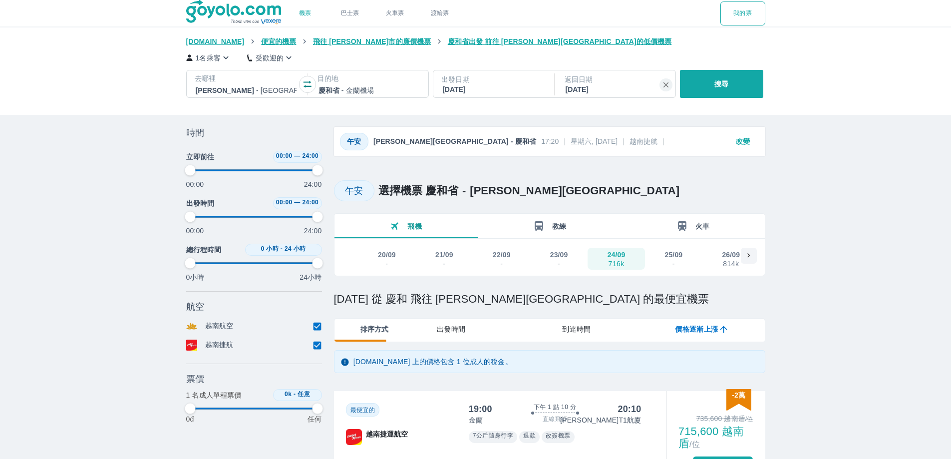
type input "97.9166666666667"
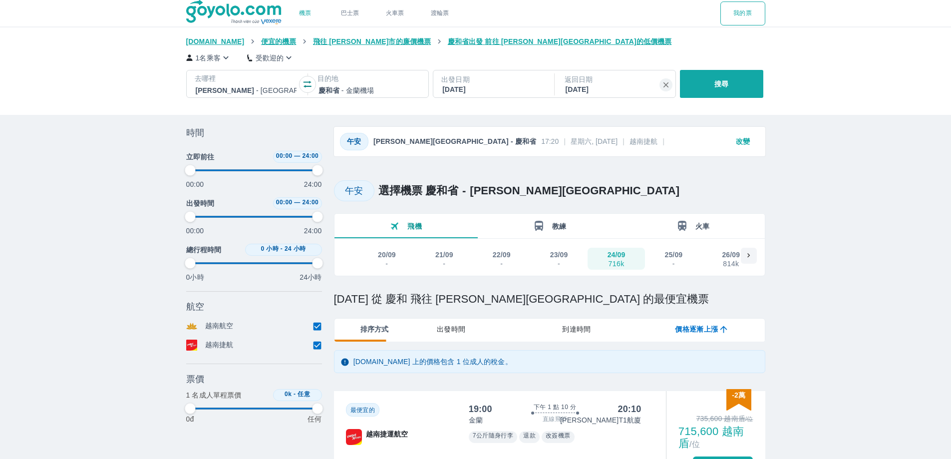
type input "97.9166666666667"
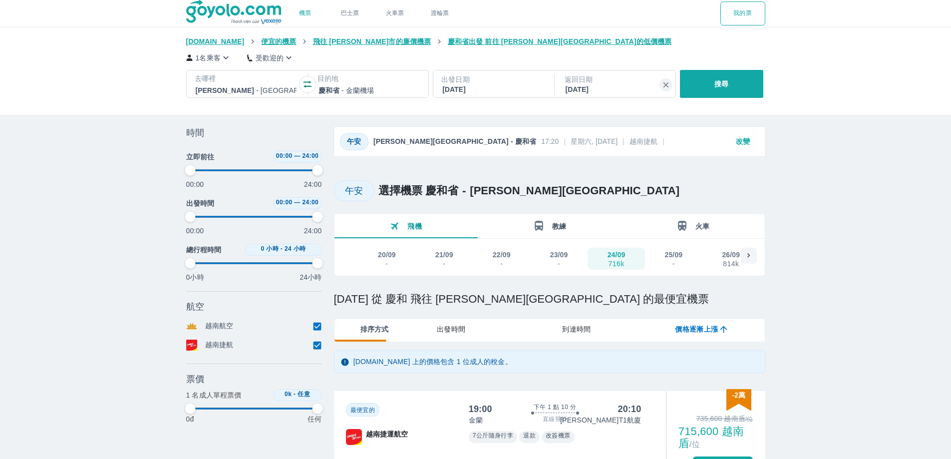
type input "97.9166666666667"
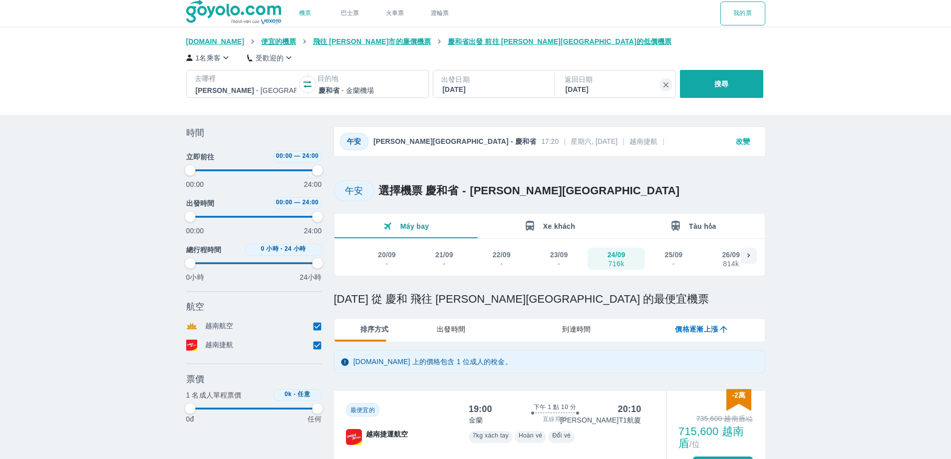
type input "97.9166666666667"
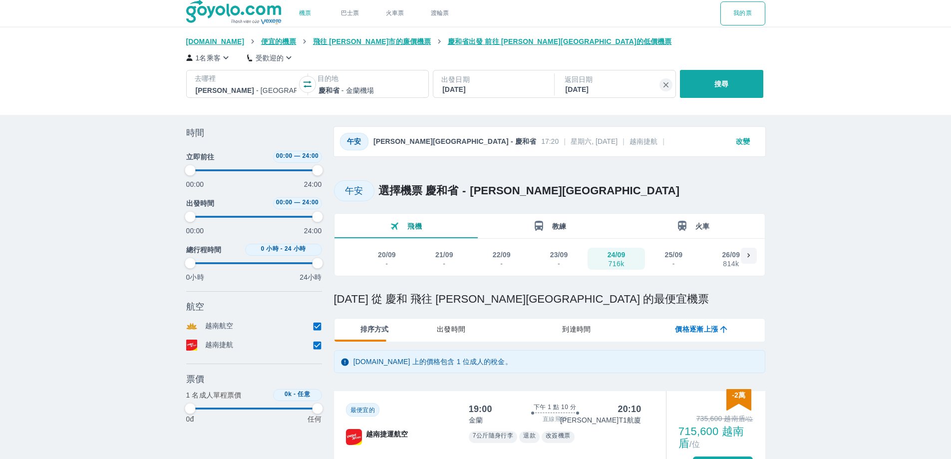
type input "97.9166666666667"
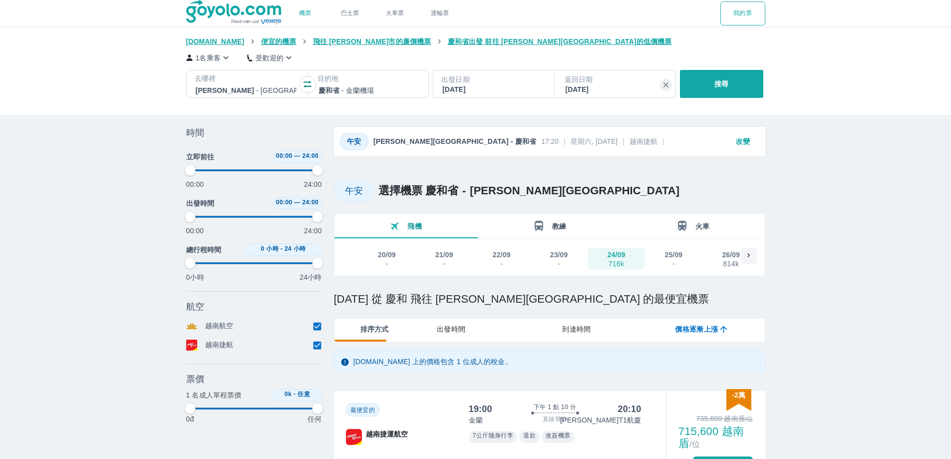
type input "97.9166666666667"
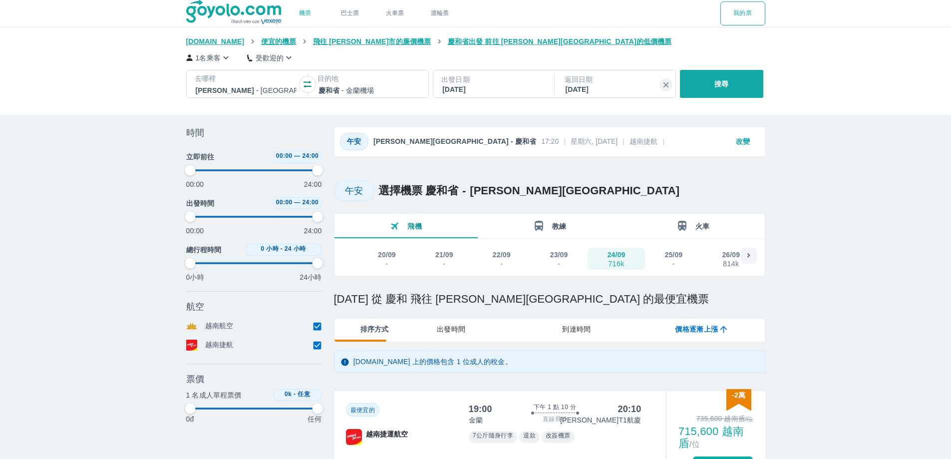
type input "97.9166666666667"
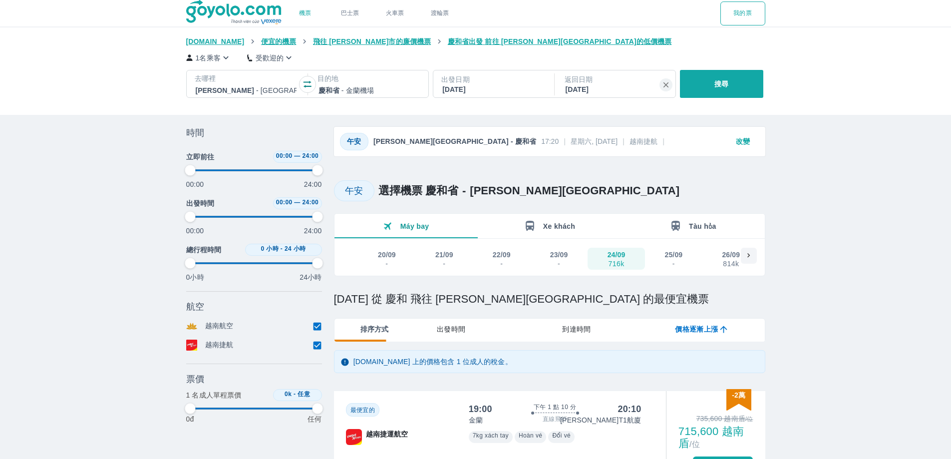
type input "97.9166666666667"
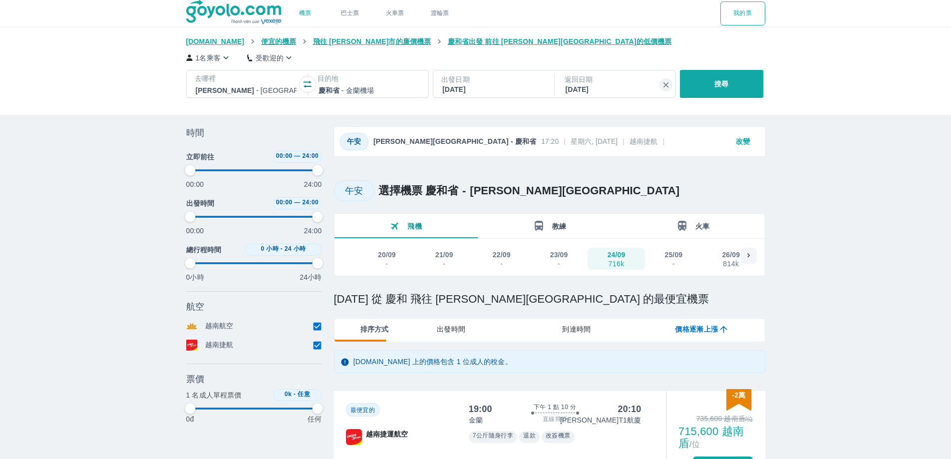
type input "97.9166666666667"
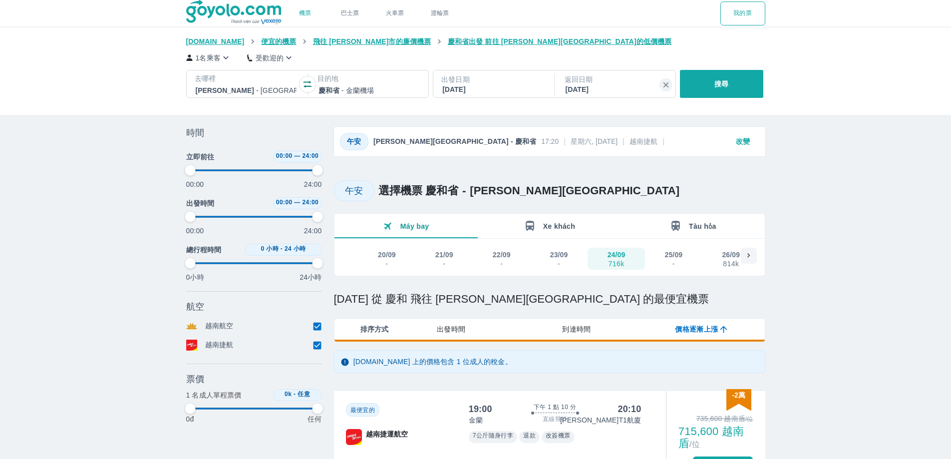
type input "97.9166666666667"
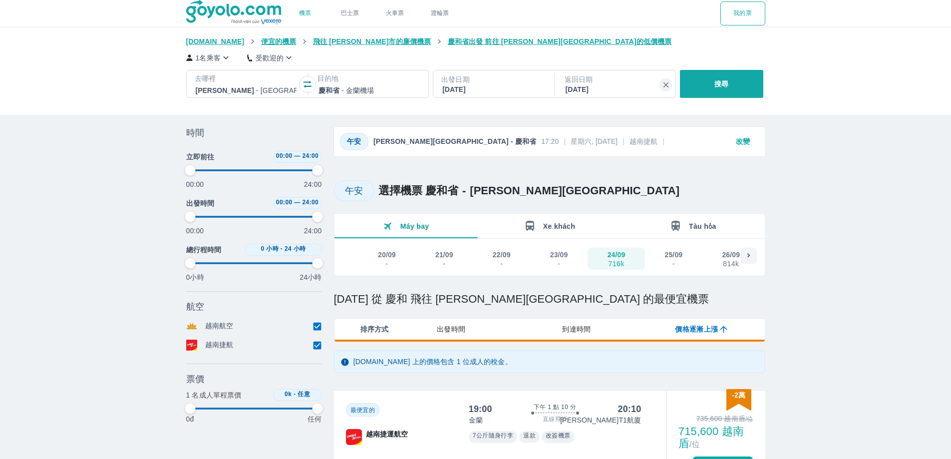
type input "97.9166666666667"
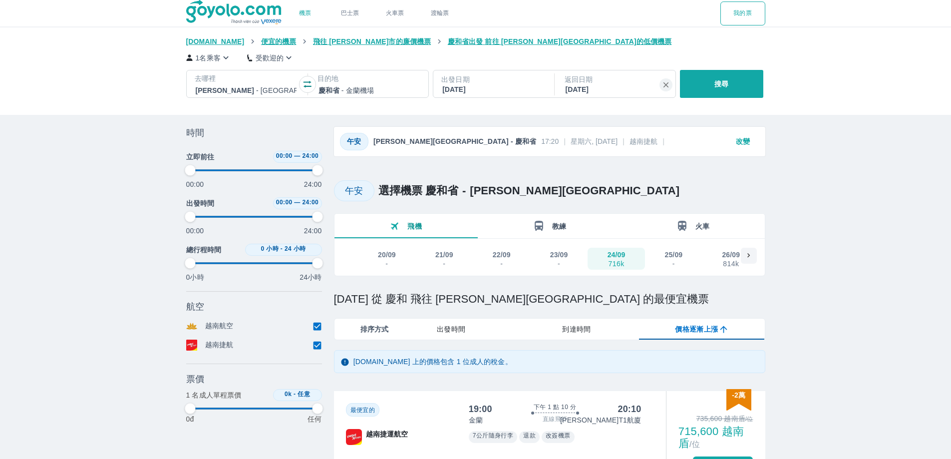
type input "97.9166666666667"
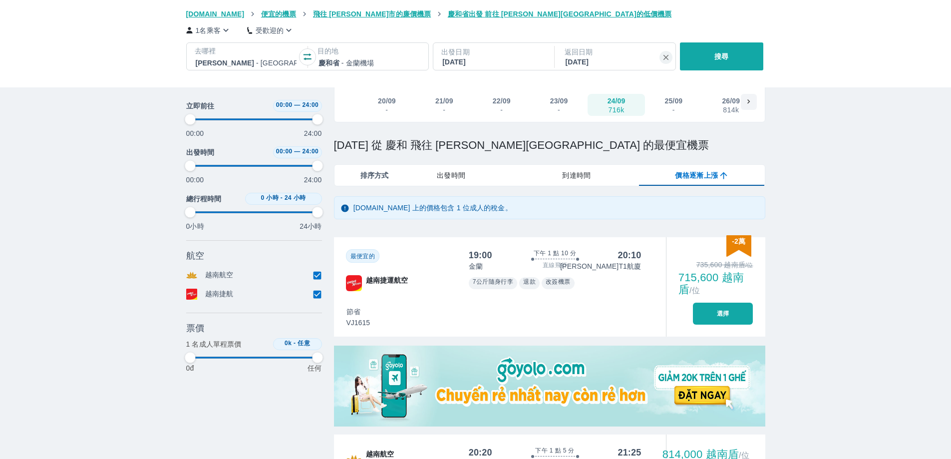
scroll to position [150, 0]
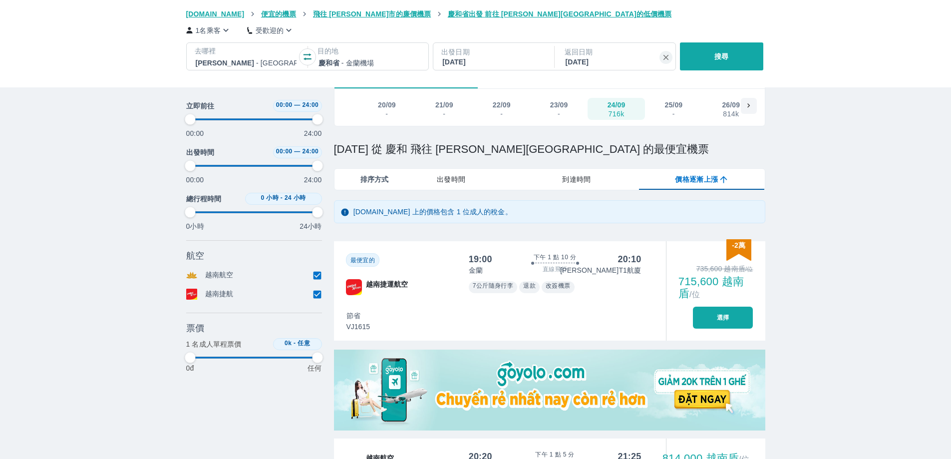
click at [730, 320] on font "選擇" at bounding box center [723, 317] width 12 height 7
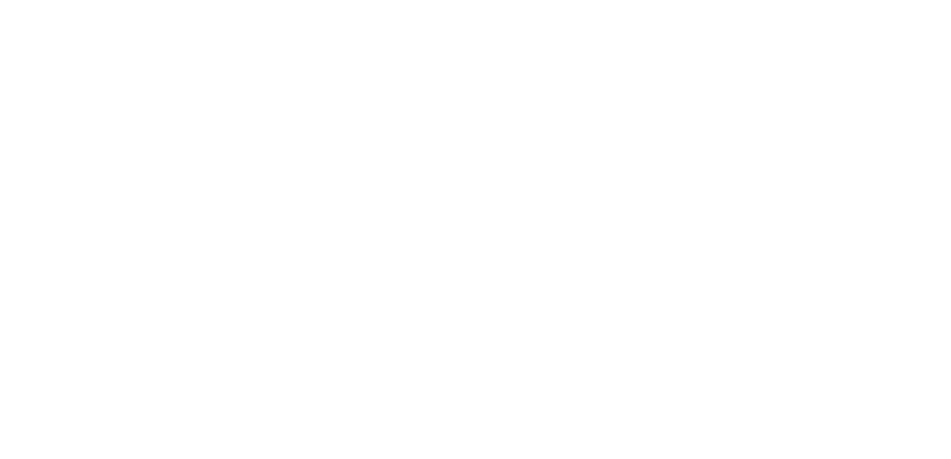
scroll to position [0, 0]
